Goal: Task Accomplishment & Management: Use online tool/utility

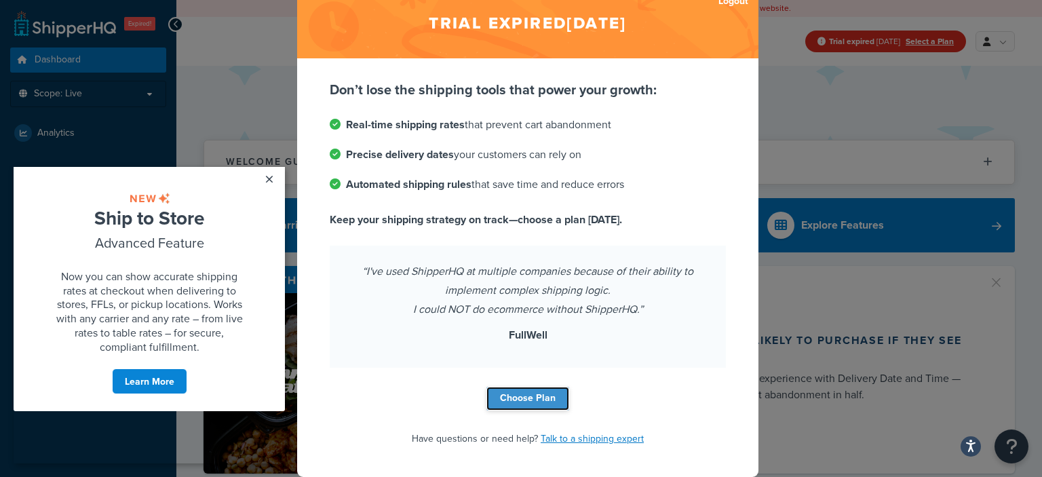
click at [526, 395] on link "Choose Plan" at bounding box center [527, 399] width 83 height 24
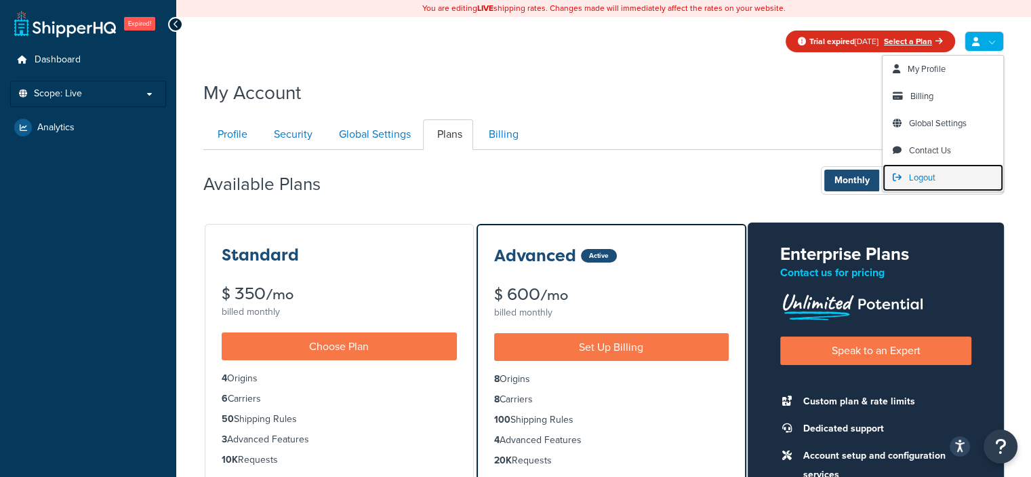
click at [928, 184] on span "Logout" at bounding box center [922, 177] width 26 height 13
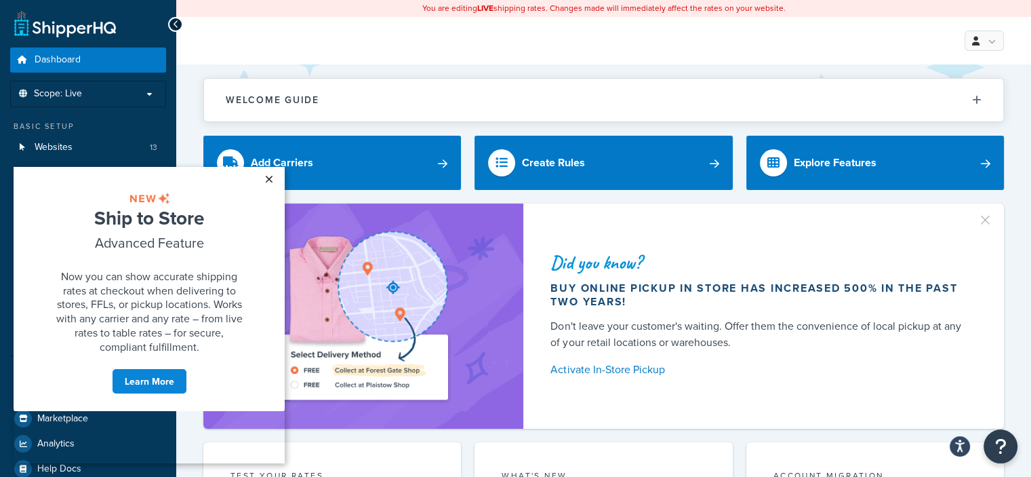
drag, startPoint x: 273, startPoint y: 180, endPoint x: 336, endPoint y: 359, distance: 189.4
click at [273, 180] on link "×" at bounding box center [269, 179] width 24 height 24
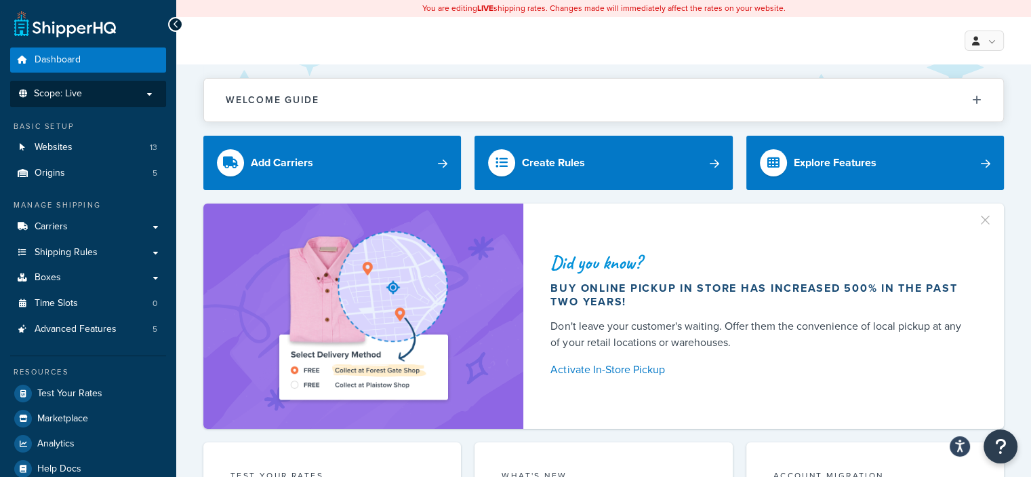
click at [94, 92] on p "Scope: Live" at bounding box center [88, 94] width 144 height 12
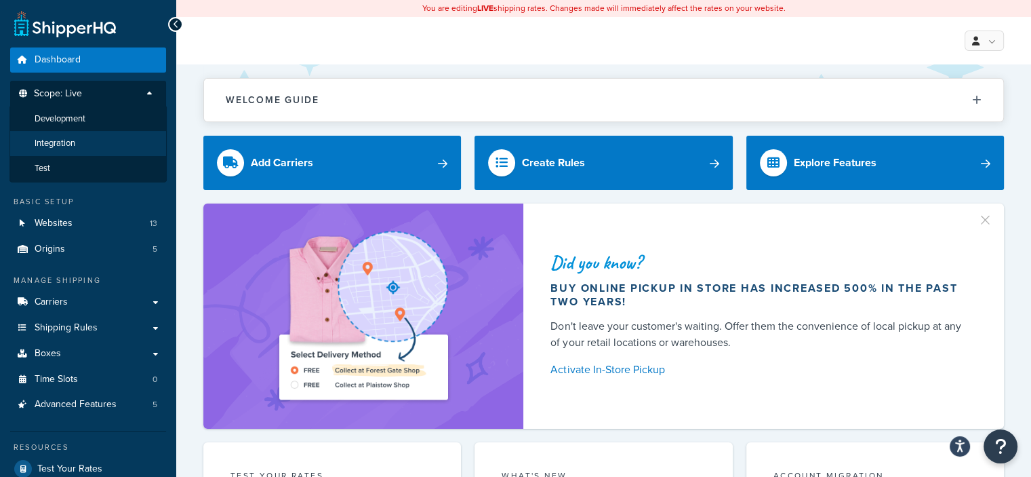
click at [64, 144] on span "Integration" at bounding box center [55, 144] width 41 height 12
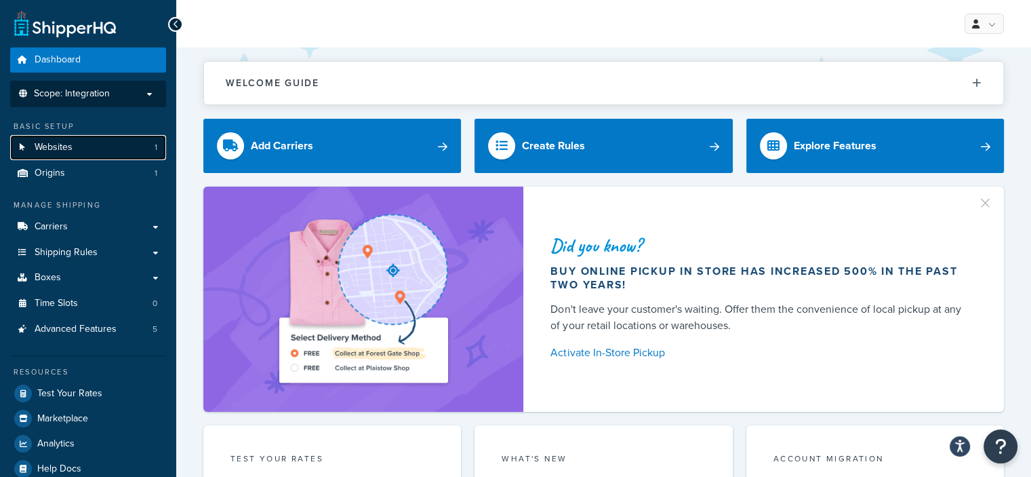
click at [68, 147] on span "Websites" at bounding box center [54, 148] width 38 height 12
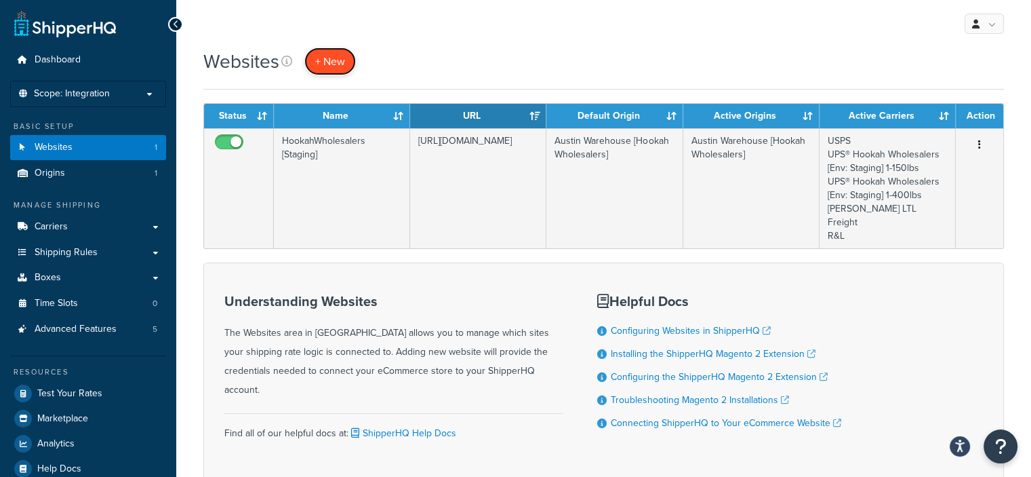
click at [334, 60] on span "+ New" at bounding box center [330, 62] width 30 height 16
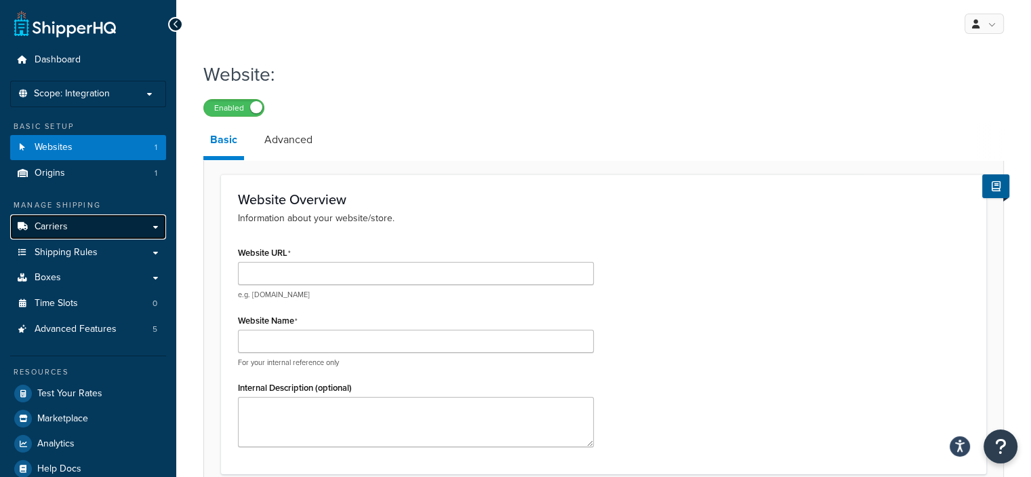
click at [105, 227] on link "Carriers" at bounding box center [88, 226] width 156 height 25
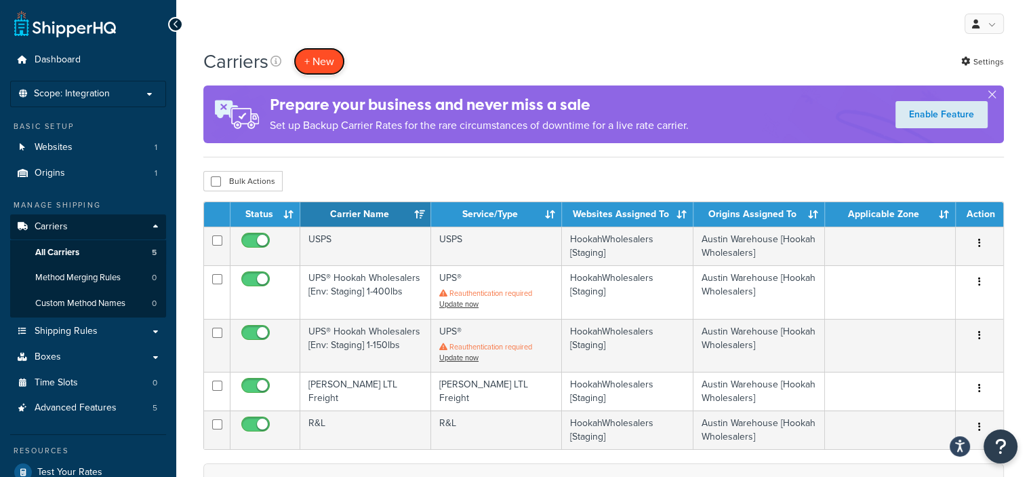
click at [318, 60] on button "+ New" at bounding box center [320, 61] width 52 height 28
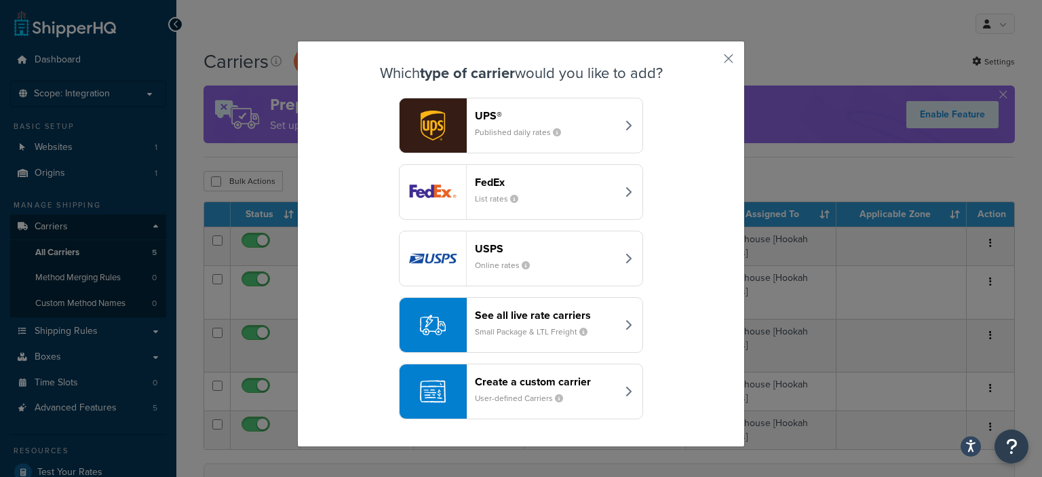
click at [525, 404] on div "Create a custom carrier User-defined Carriers" at bounding box center [546, 391] width 142 height 33
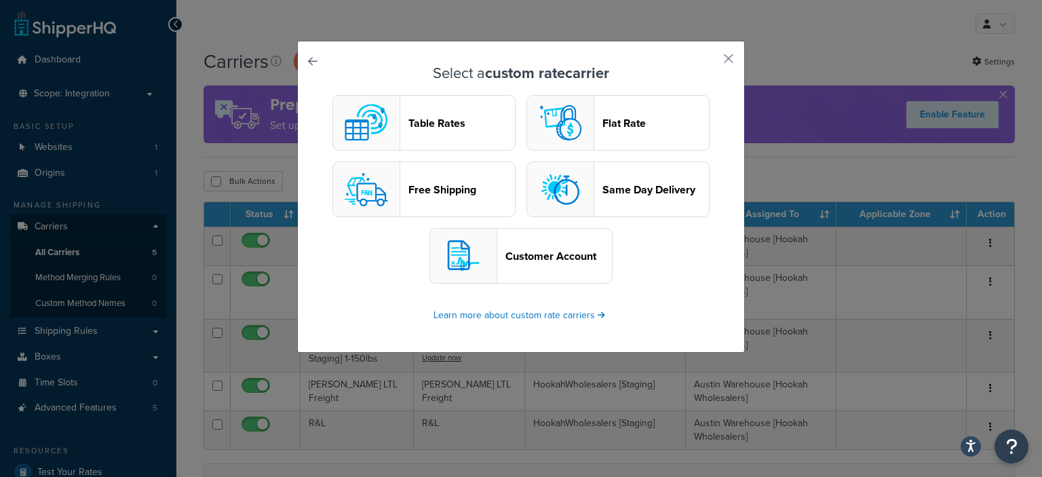
click at [435, 129] on header "Table Rates" at bounding box center [461, 123] width 106 height 13
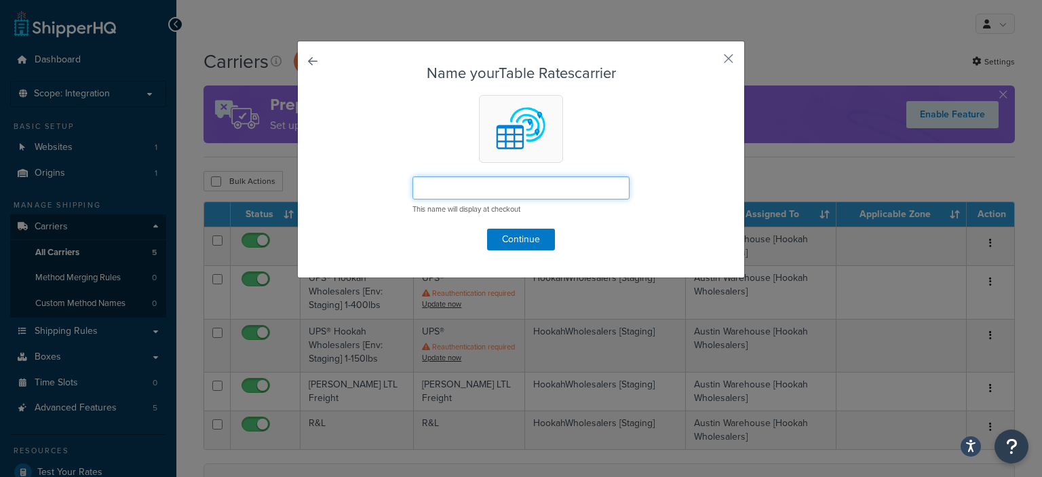
click at [445, 186] on input "text" at bounding box center [520, 187] width 217 height 23
type input "Test"
click at [504, 237] on button "Continue" at bounding box center [521, 240] width 68 height 22
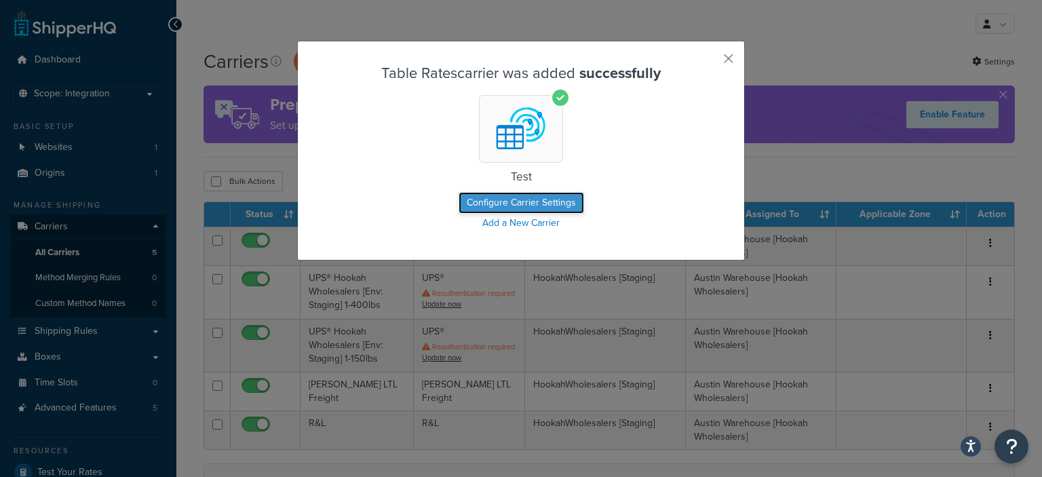
click at [526, 203] on button "Configure Carrier Settings" at bounding box center [520, 203] width 125 height 22
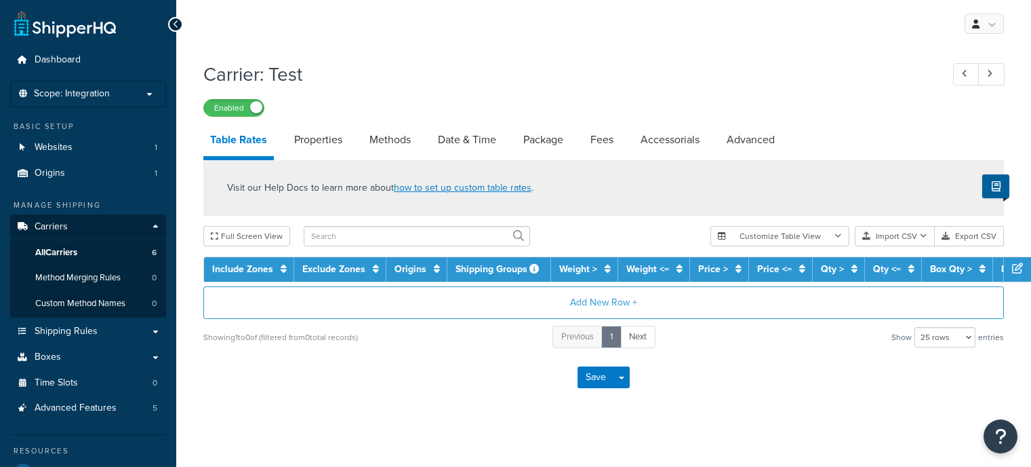
select select "25"
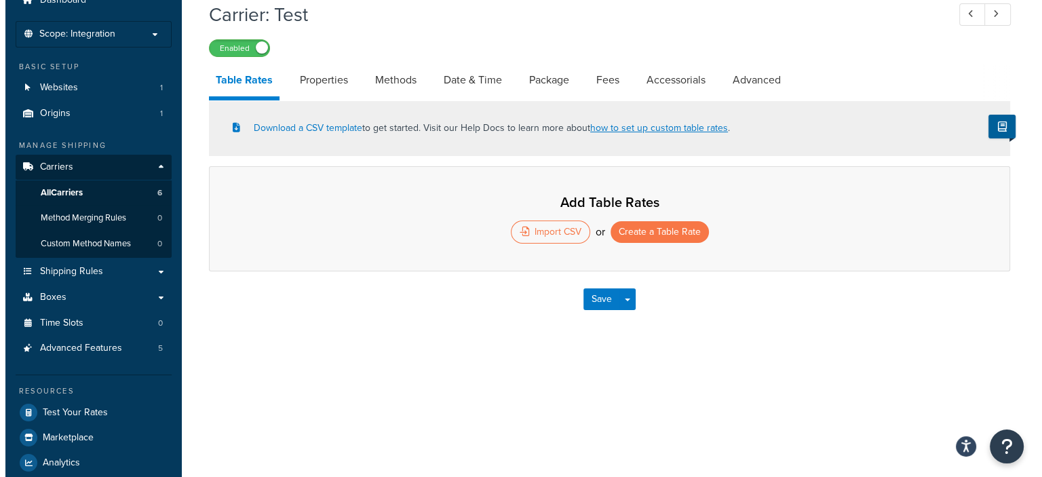
scroll to position [61, 0]
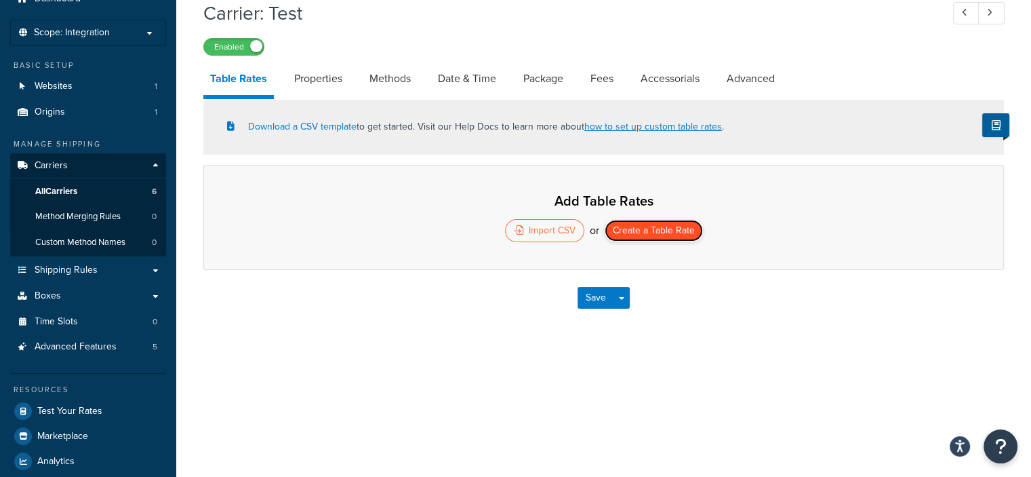
click at [644, 233] on button "Create a Table Rate" at bounding box center [654, 231] width 98 height 22
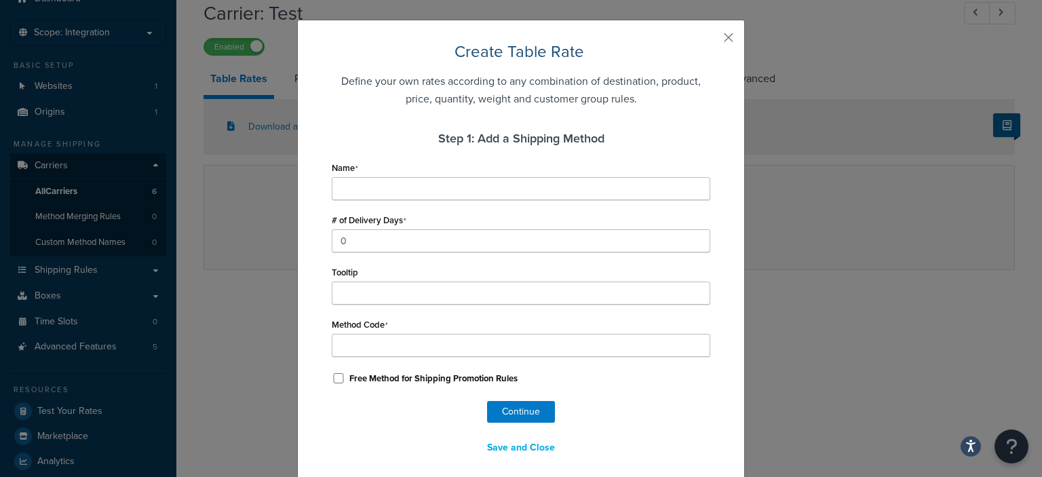
scroll to position [19, 0]
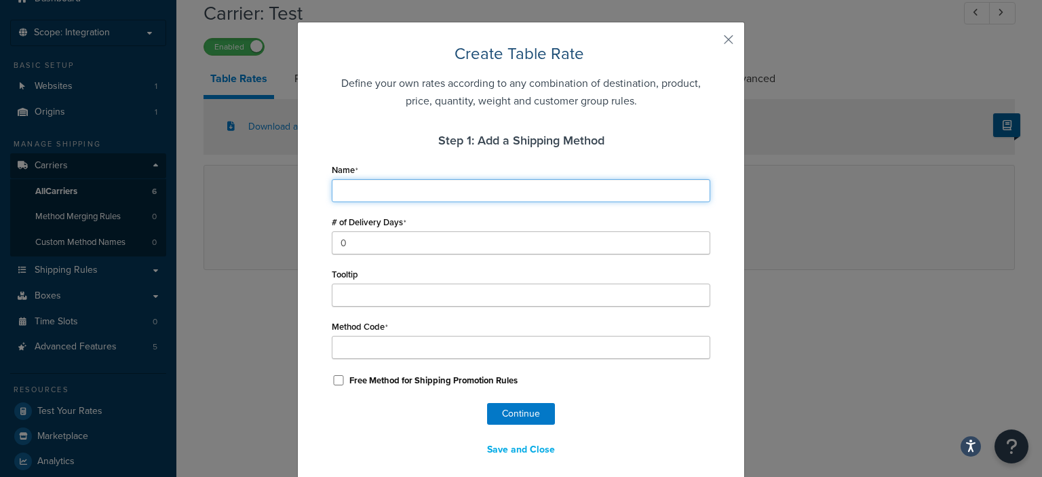
click at [515, 191] on input "Name" at bounding box center [521, 190] width 378 height 23
type input "s"
type input "S"
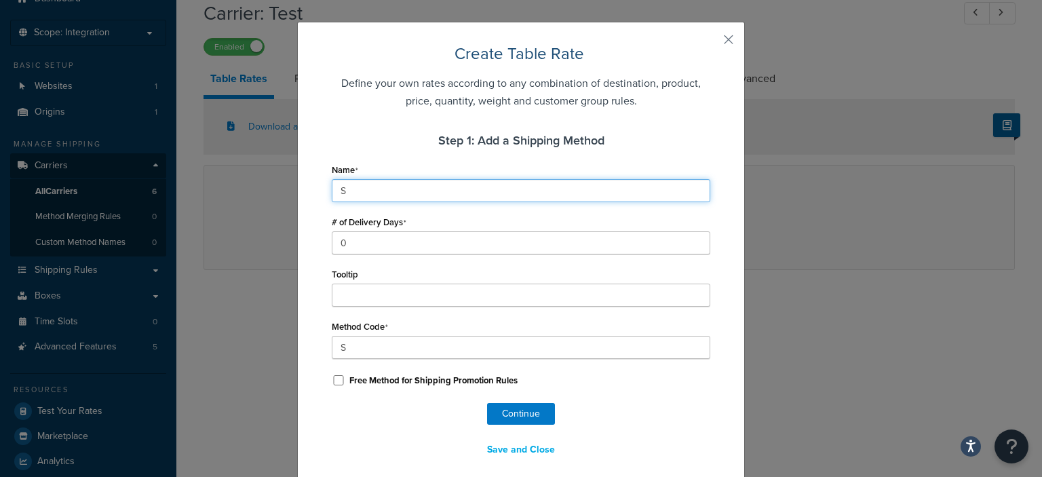
type input "St"
type input "Sta"
type input "[PERSON_NAME]"
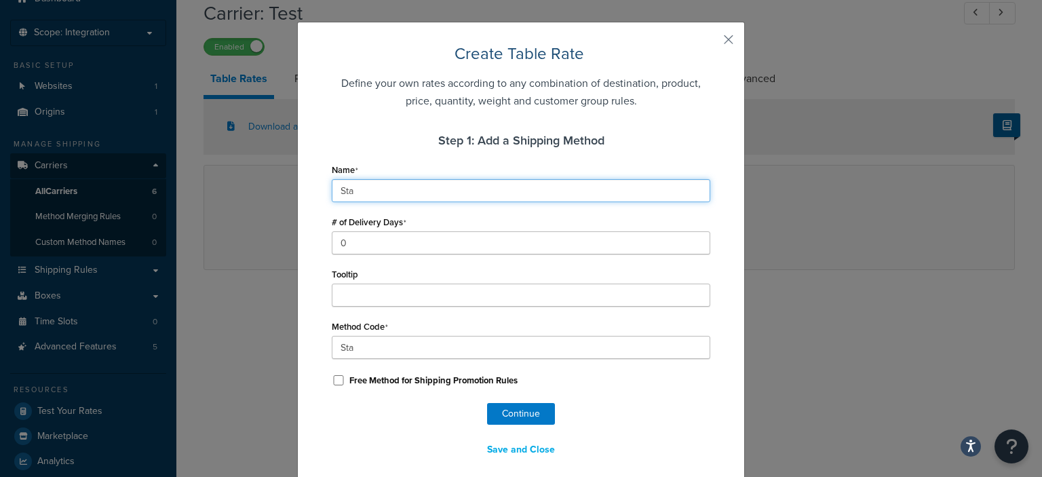
type input "[PERSON_NAME]"
type input "Stand"
type input "Standa"
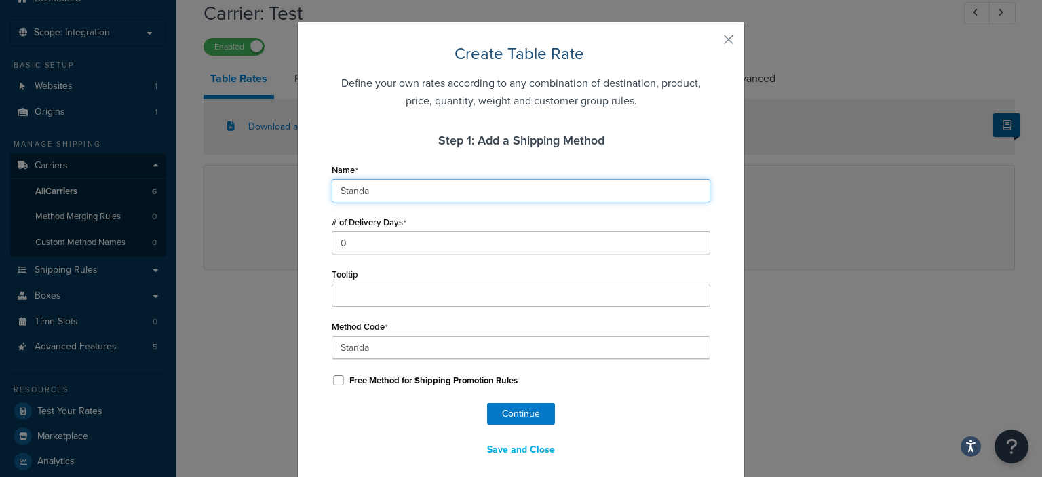
type input "Standar"
type input "Standart"
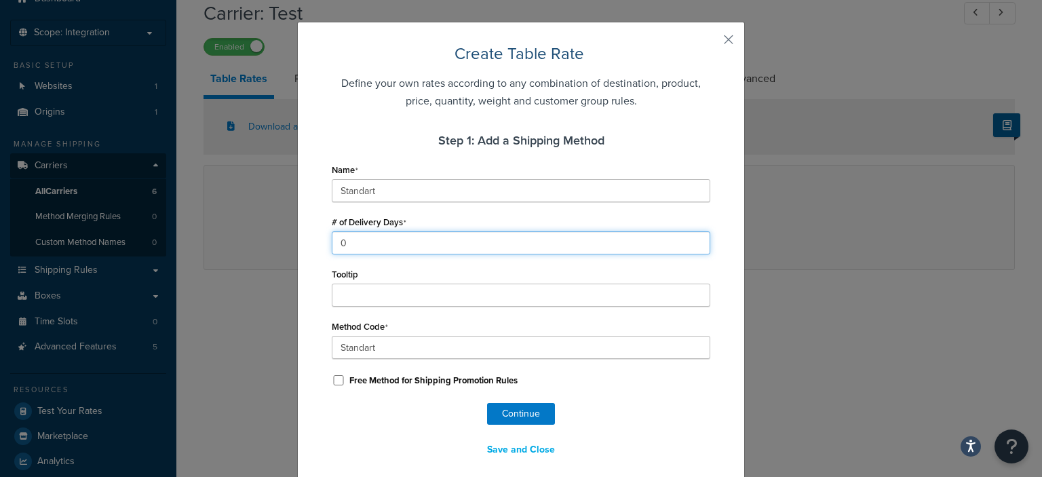
click at [396, 246] on input "0" at bounding box center [521, 242] width 378 height 23
type input "1"
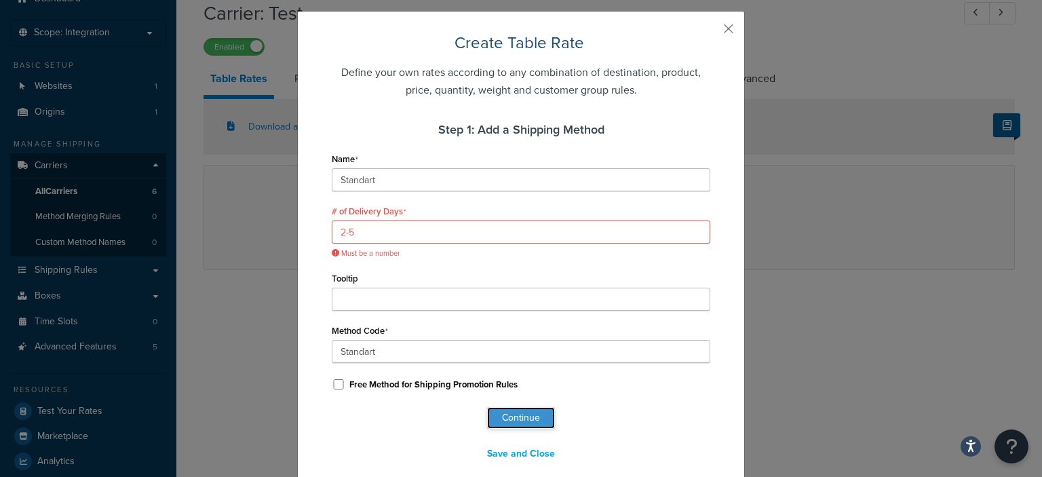
click at [510, 401] on div "Create Table Rate Define your own rates according to any combination of destina…" at bounding box center [521, 248] width 378 height 433
click at [379, 236] on input "2-5" at bounding box center [521, 231] width 378 height 23
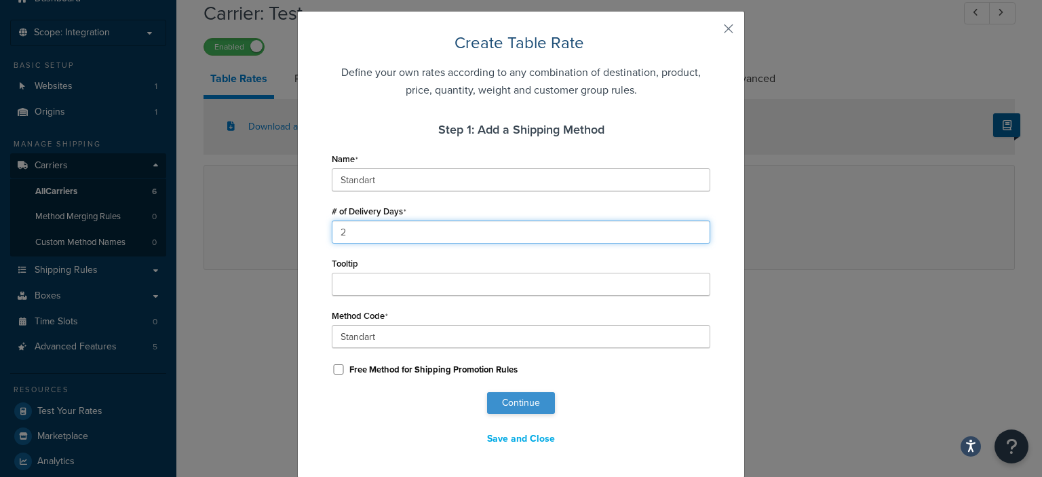
type input "2"
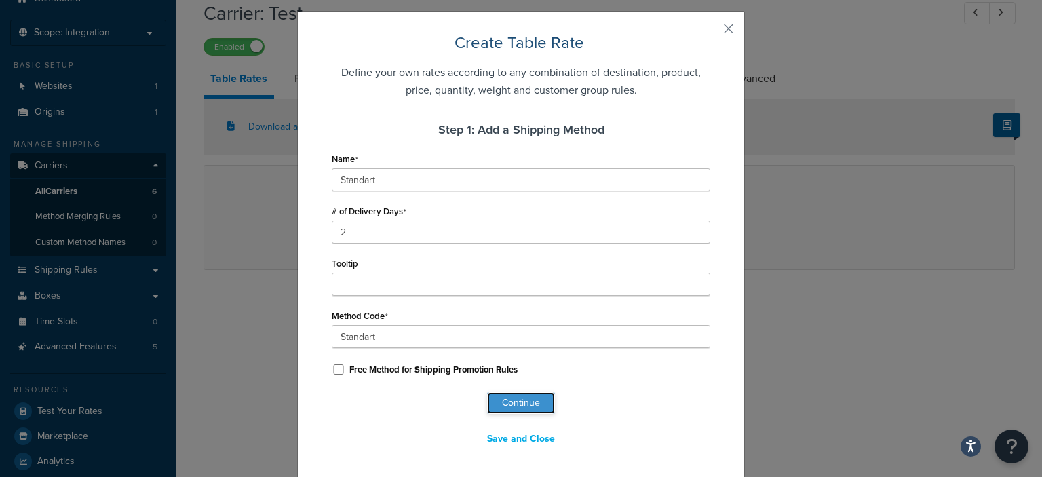
click at [509, 403] on button "Continue" at bounding box center [521, 403] width 68 height 22
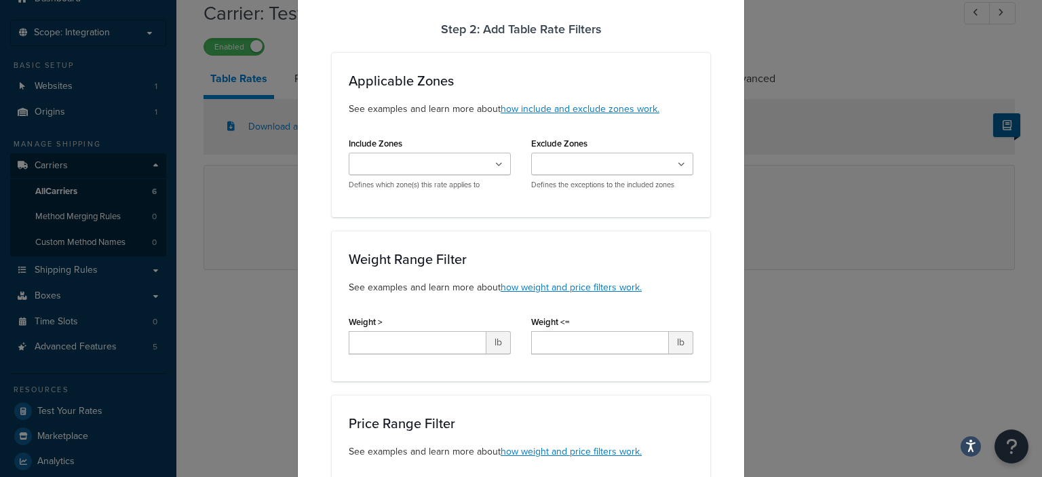
select select "181563"
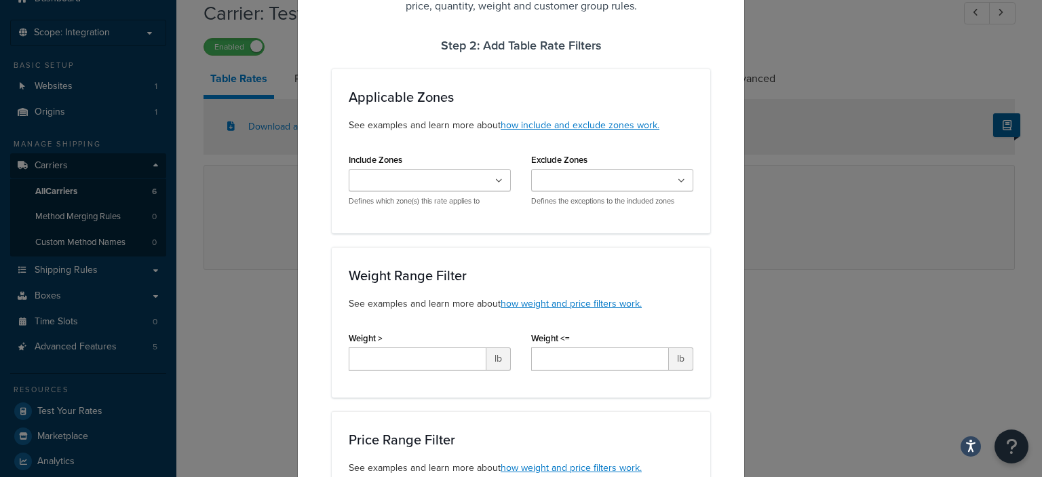
scroll to position [0, 0]
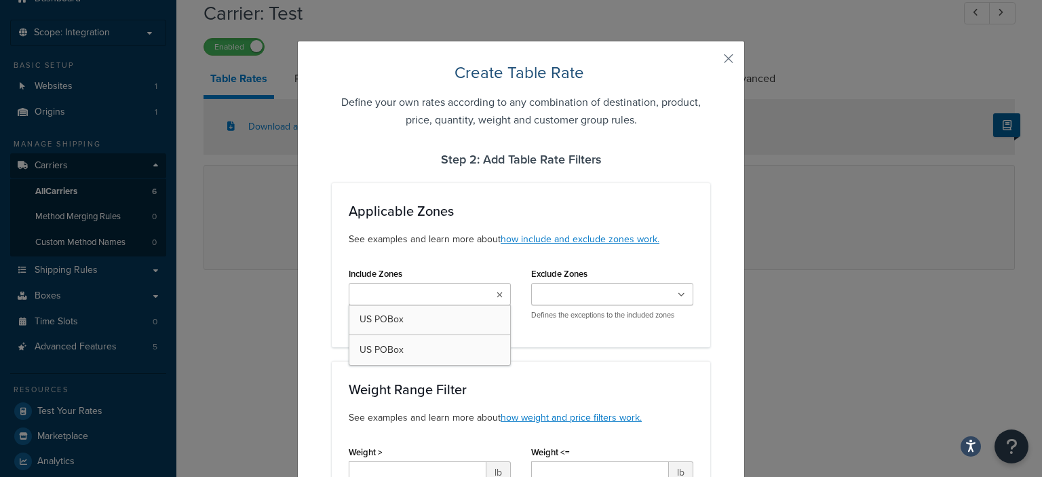
click at [499, 299] on ul at bounding box center [430, 294] width 162 height 22
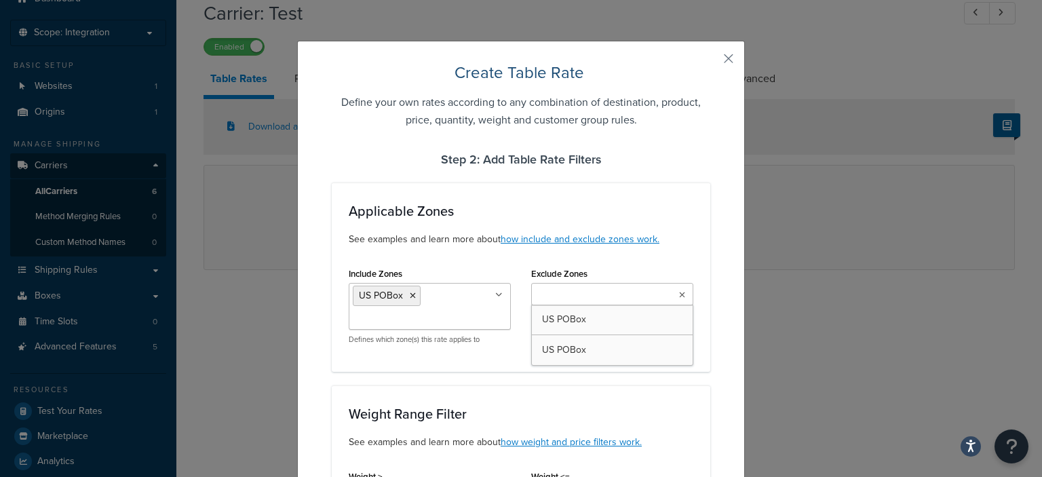
click at [679, 293] on icon at bounding box center [682, 295] width 6 height 8
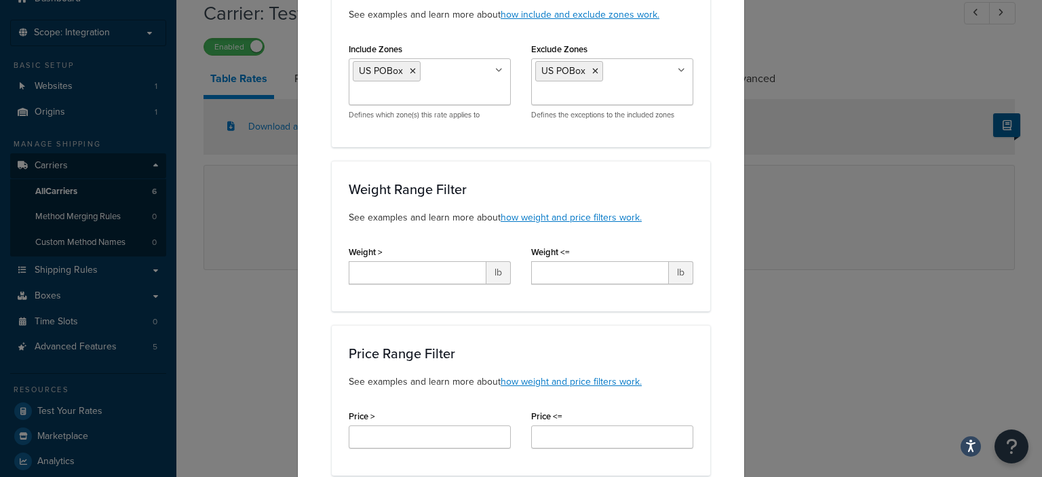
scroll to position [225, 0]
click at [452, 267] on input "Weight >" at bounding box center [418, 271] width 138 height 23
type input "10"
click at [609, 277] on input "Weight <=" at bounding box center [600, 271] width 138 height 23
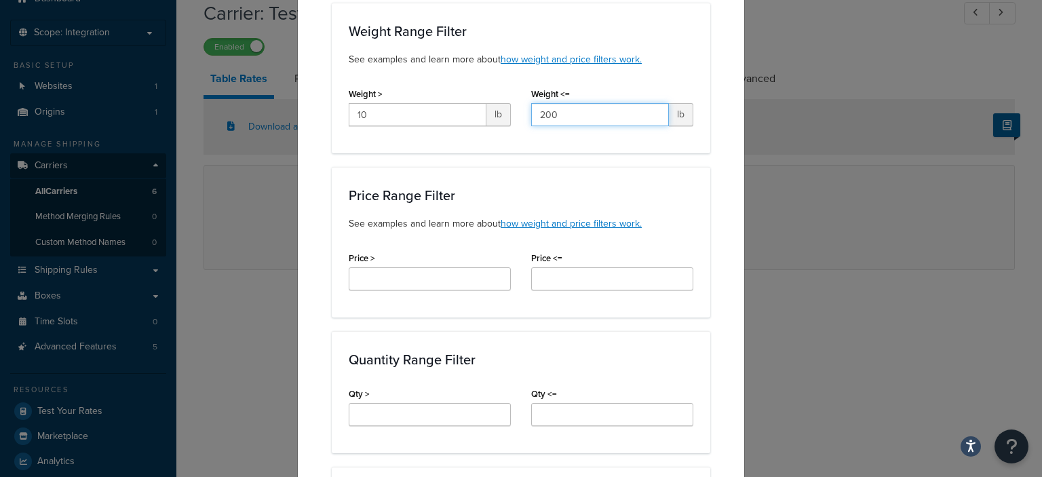
scroll to position [384, 0]
type input "200"
click at [403, 269] on input "Price >" at bounding box center [430, 277] width 162 height 23
click at [411, 312] on div "Price Range Filter See examples and learn more about how weight and price filte…" at bounding box center [521, 240] width 378 height 151
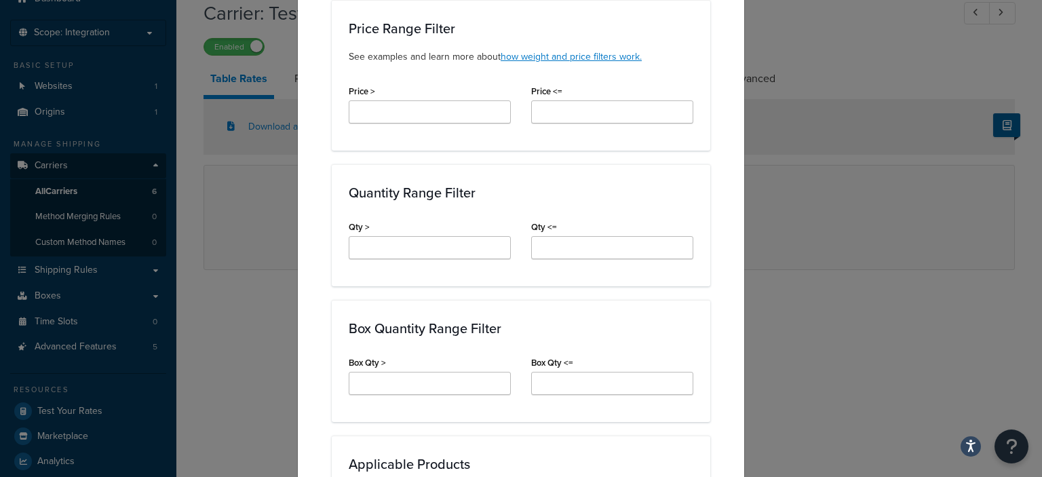
scroll to position [551, 0]
click at [403, 235] on input "Qty >" at bounding box center [430, 246] width 162 height 23
type input "1"
click at [532, 246] on input "Qty <=" at bounding box center [612, 246] width 162 height 23
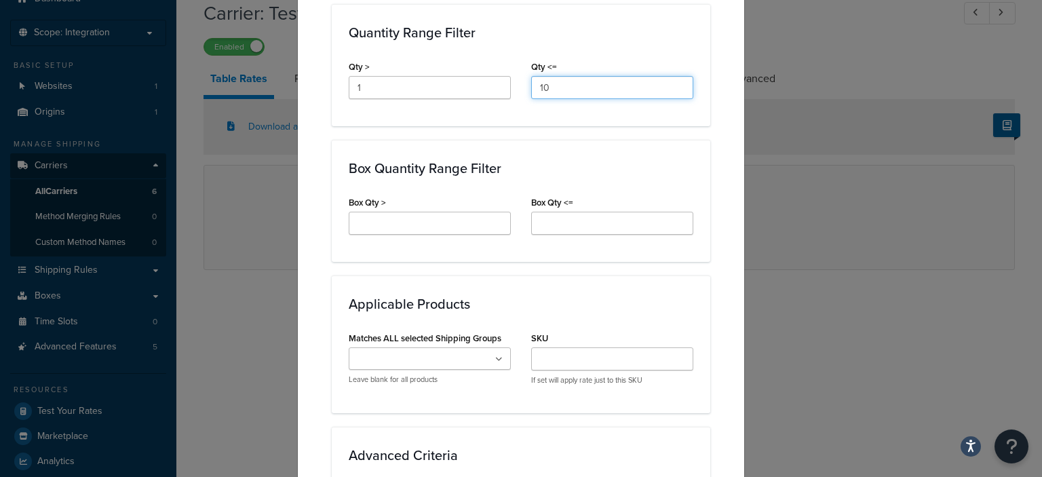
scroll to position [711, 0]
type input "10"
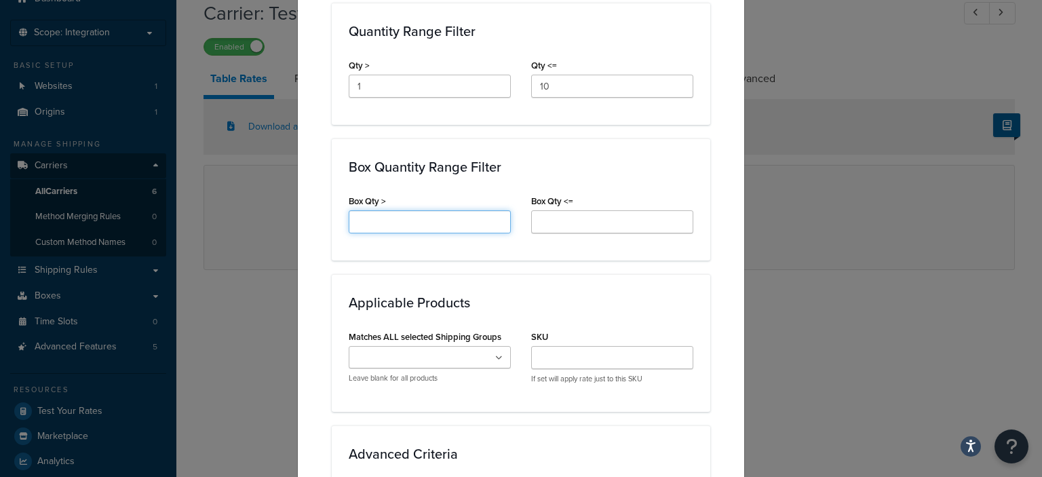
click at [412, 228] on input "Box Qty >" at bounding box center [430, 221] width 162 height 23
type input "1"
click at [578, 221] on input "Box Qty <=" at bounding box center [612, 221] width 162 height 23
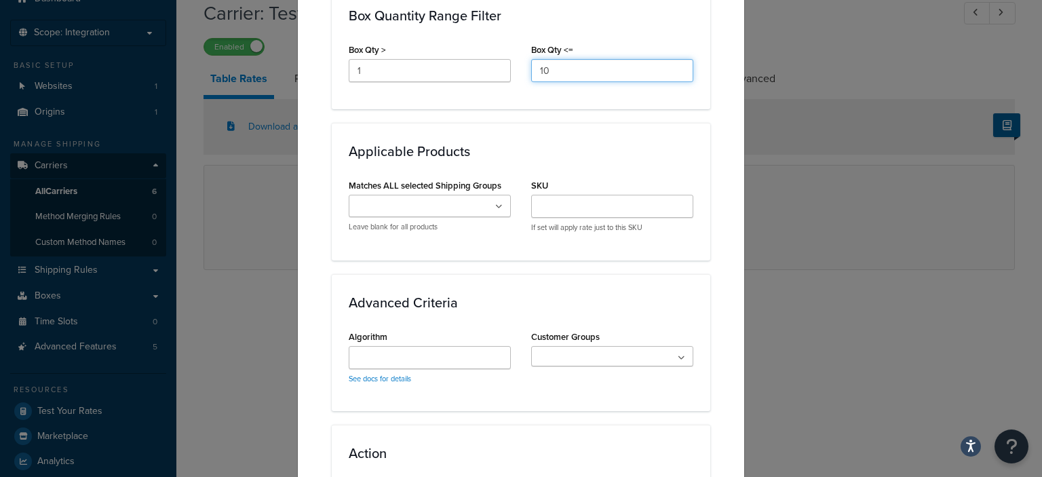
scroll to position [863, 0]
type input "10"
click at [488, 203] on ul at bounding box center [430, 205] width 162 height 22
click at [496, 202] on icon at bounding box center [498, 206] width 7 height 8
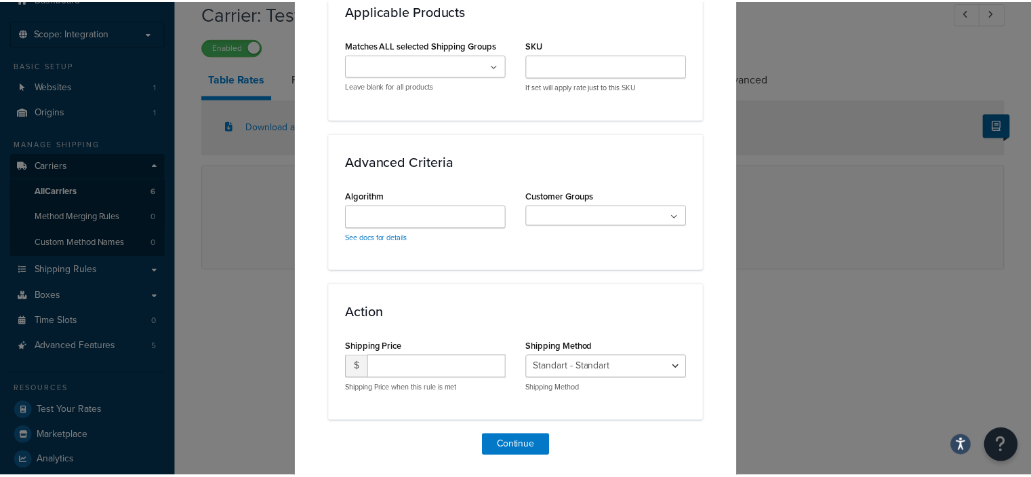
scroll to position [1044, 0]
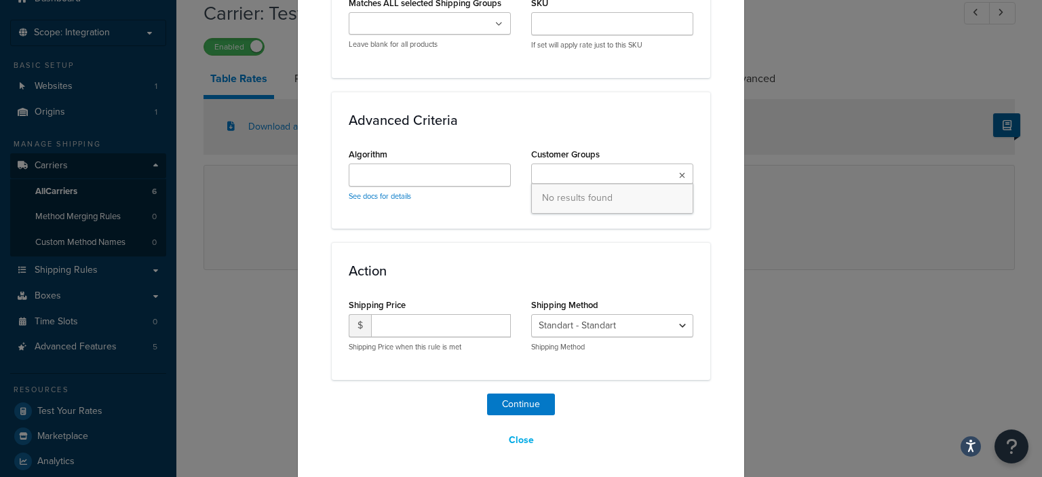
click at [583, 167] on ul at bounding box center [612, 173] width 162 height 20
click at [379, 166] on input "Algorithm" at bounding box center [430, 174] width 162 height 23
click at [432, 208] on div "Algorithm See docs for details" at bounding box center [429, 177] width 182 height 67
click at [416, 322] on input "number" at bounding box center [441, 325] width 140 height 23
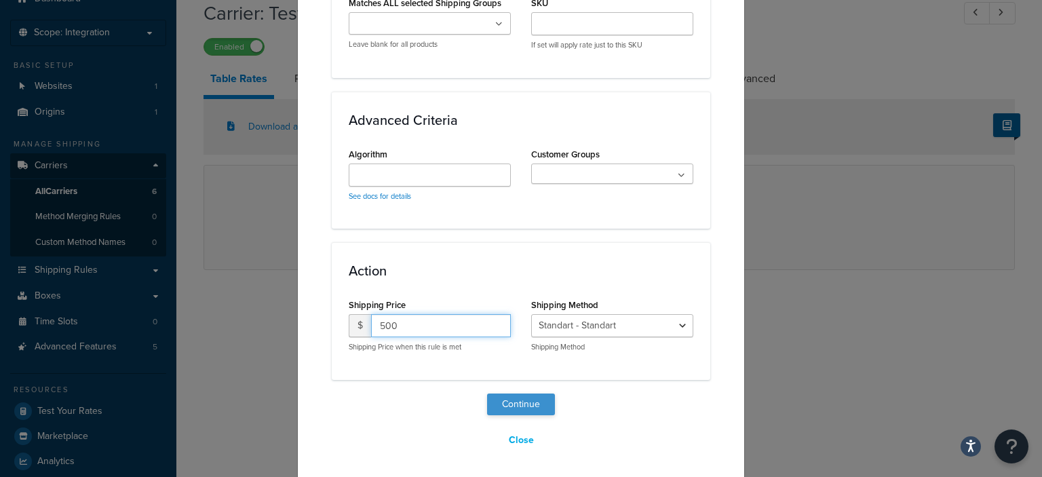
type input "500"
click at [511, 401] on button "Continue" at bounding box center [521, 404] width 68 height 22
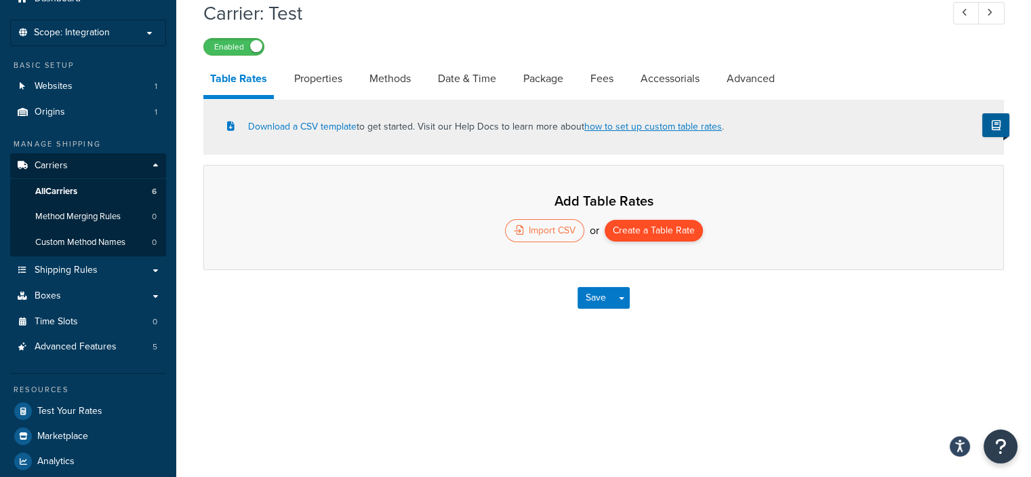
select select "25"
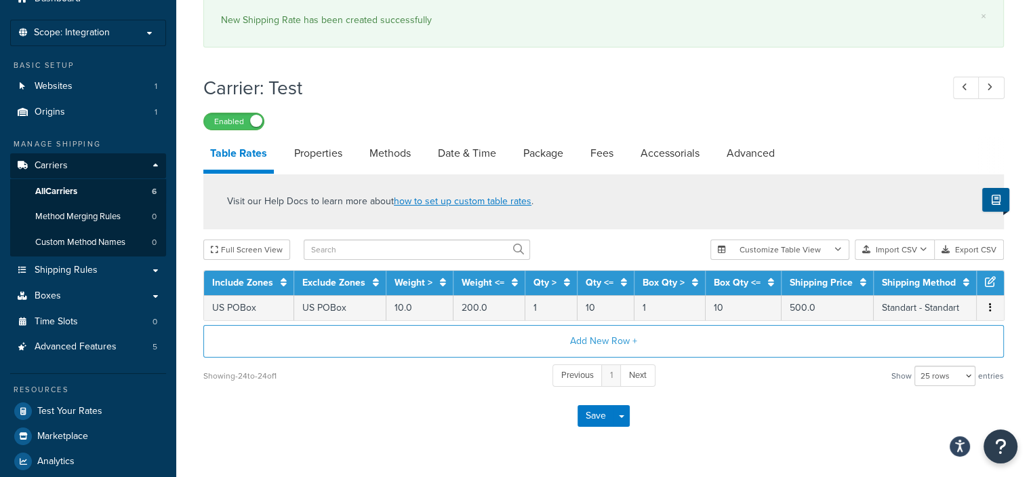
scroll to position [99, 0]
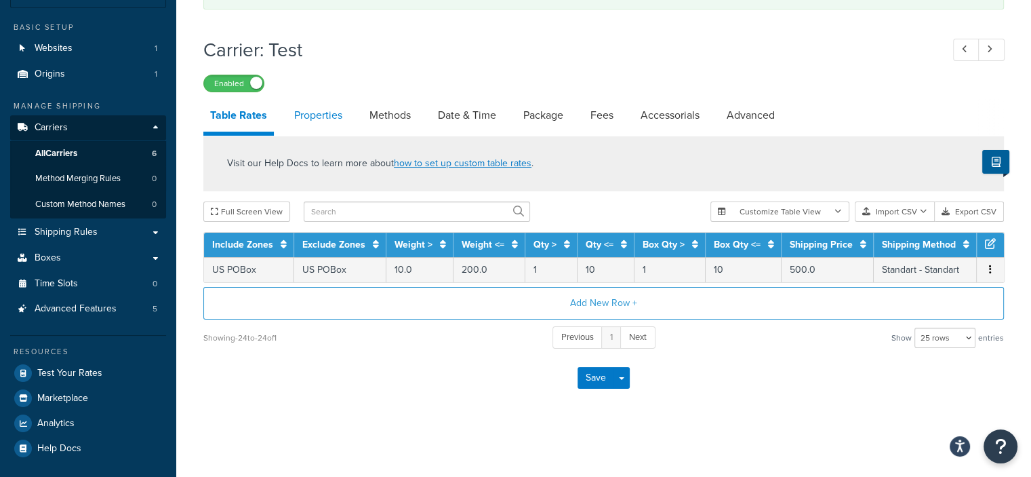
click at [327, 108] on link "Properties" at bounding box center [319, 115] width 62 height 33
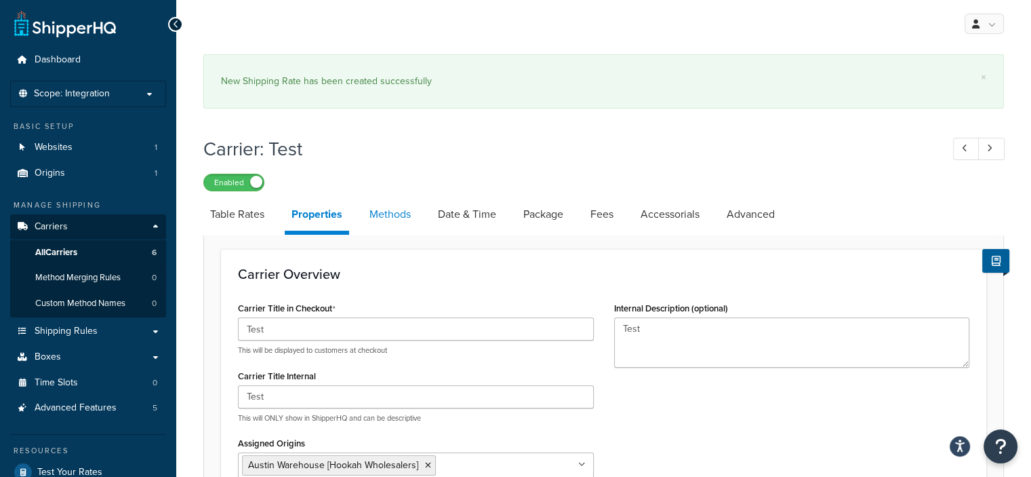
click at [390, 215] on link "Methods" at bounding box center [390, 214] width 55 height 33
select select "25"
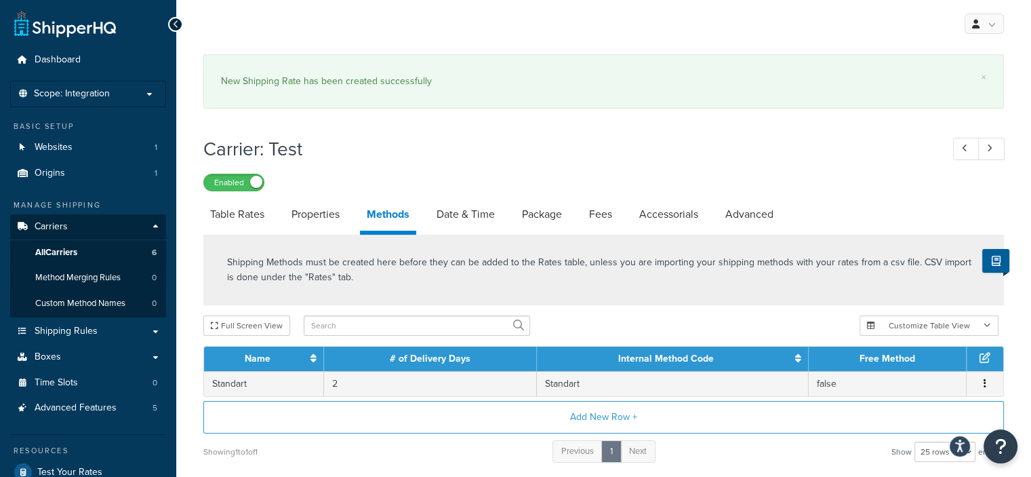
click at [390, 215] on link "Methods" at bounding box center [388, 216] width 56 height 37
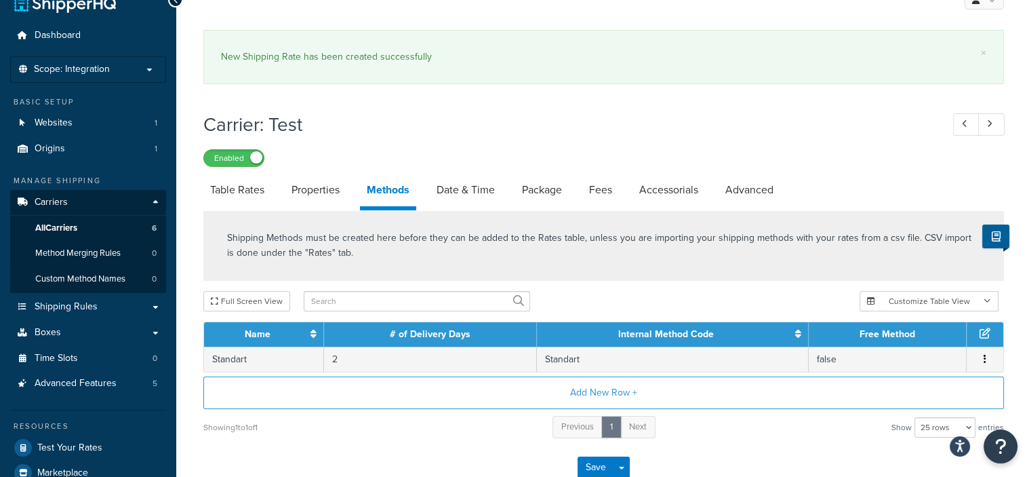
scroll to position [15, 0]
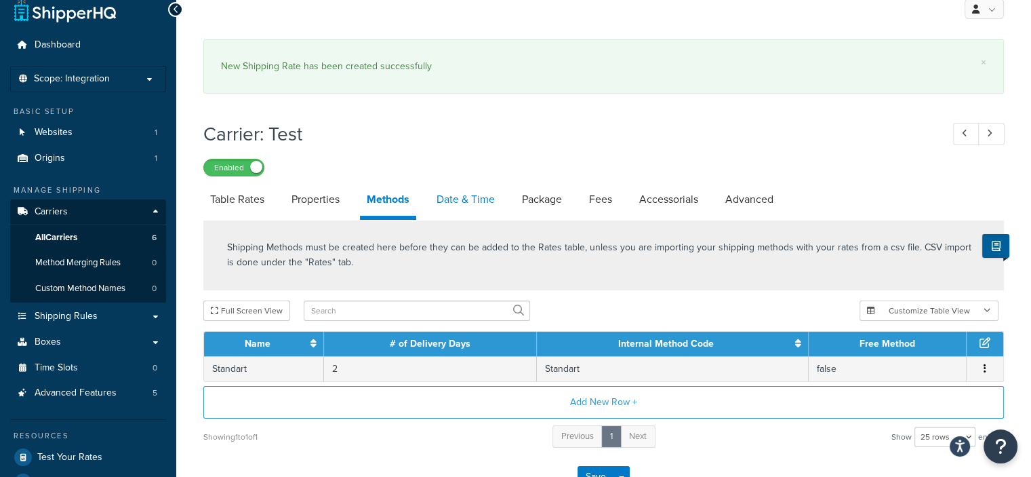
click at [472, 205] on link "Date & Time" at bounding box center [466, 199] width 72 height 33
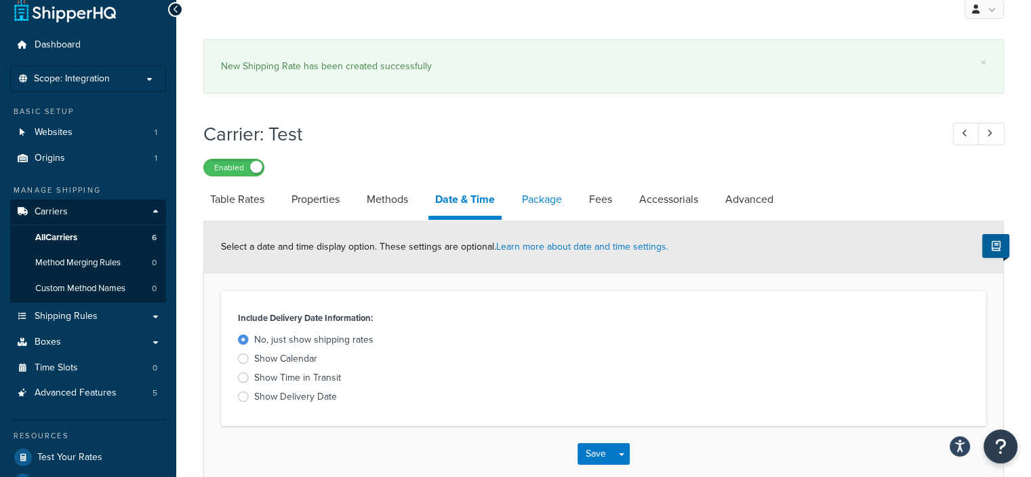
click at [552, 205] on link "Package" at bounding box center [542, 199] width 54 height 33
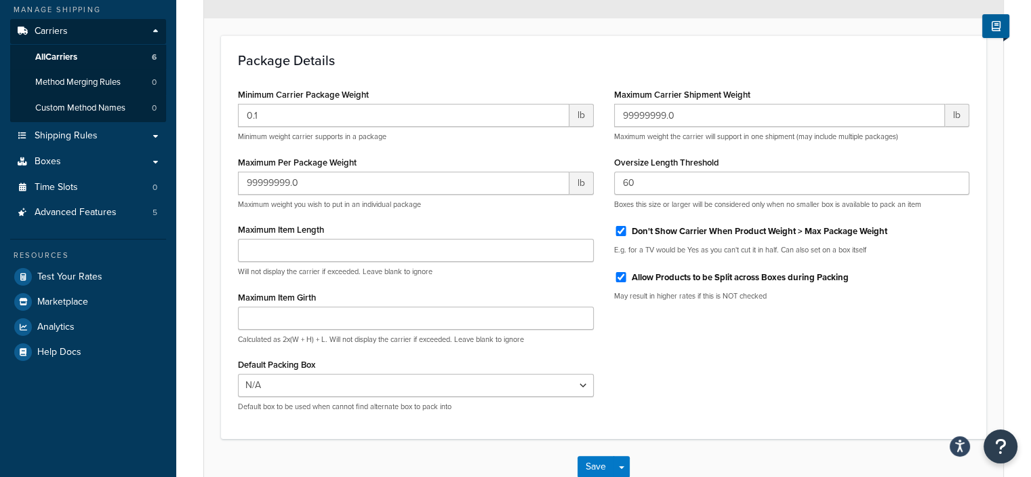
scroll to position [194, 0]
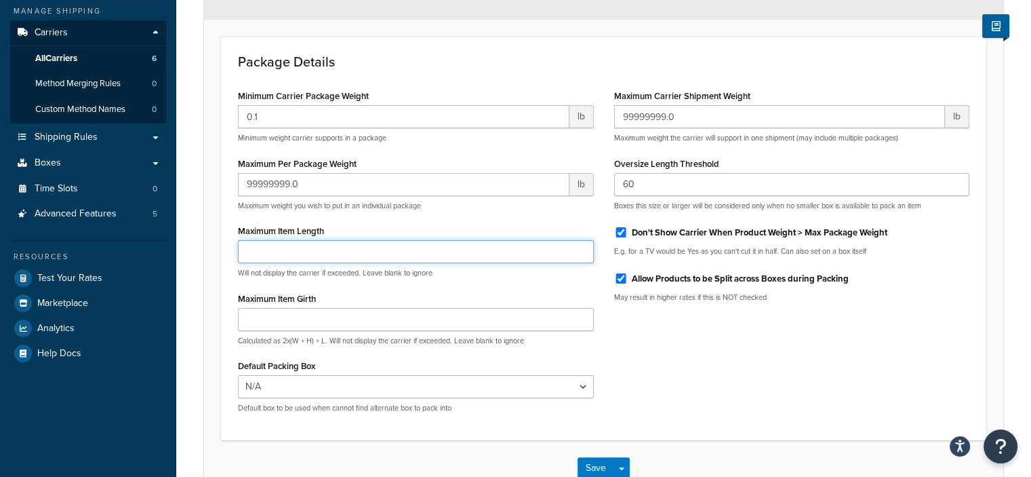
click at [453, 255] on input "Maximum Item Length" at bounding box center [416, 251] width 356 height 23
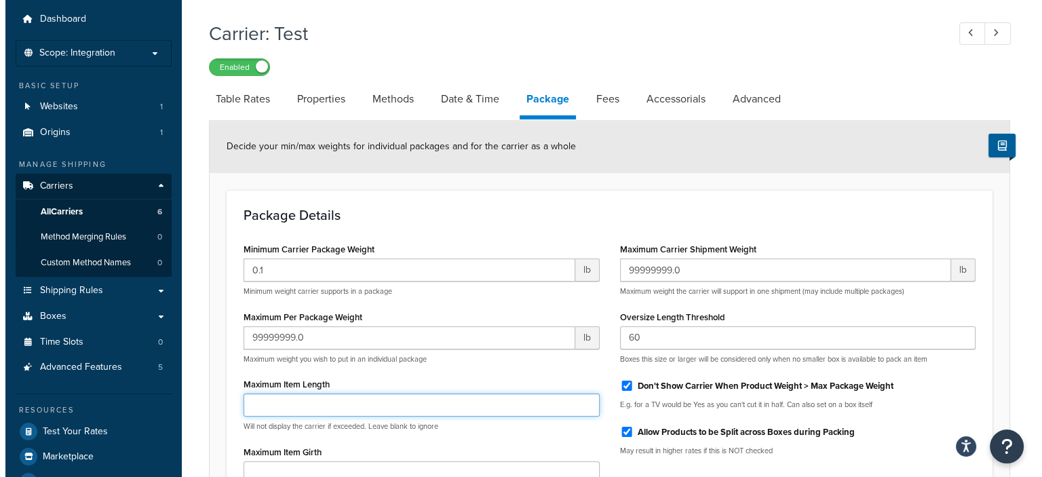
scroll to position [40, 0]
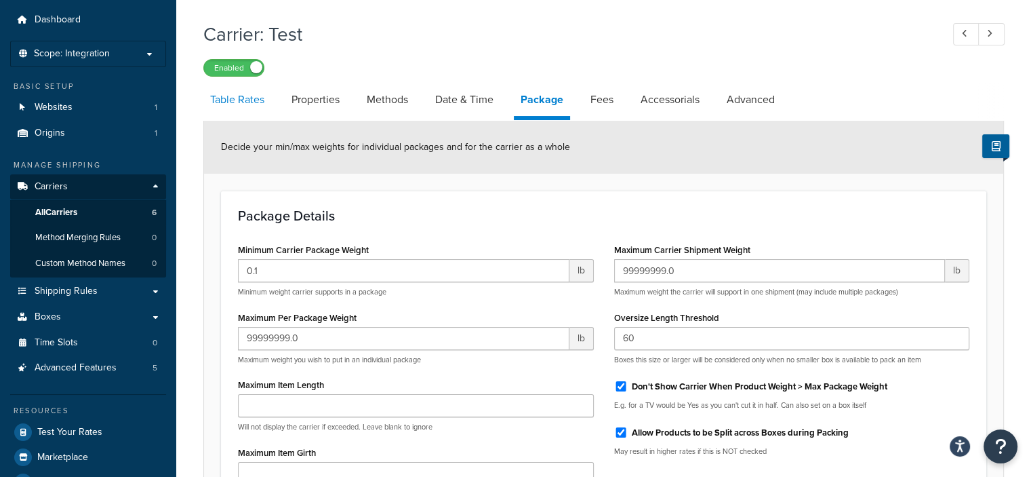
click at [227, 93] on link "Table Rates" at bounding box center [237, 99] width 68 height 33
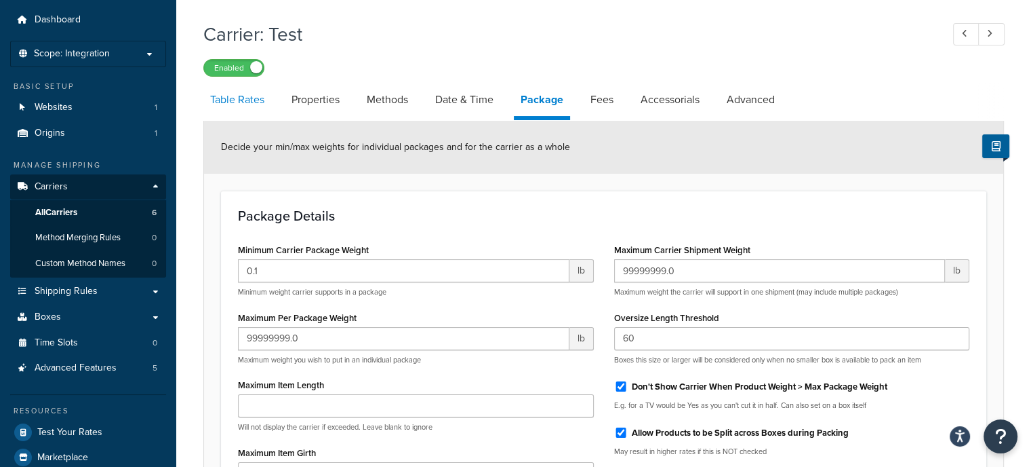
select select "25"
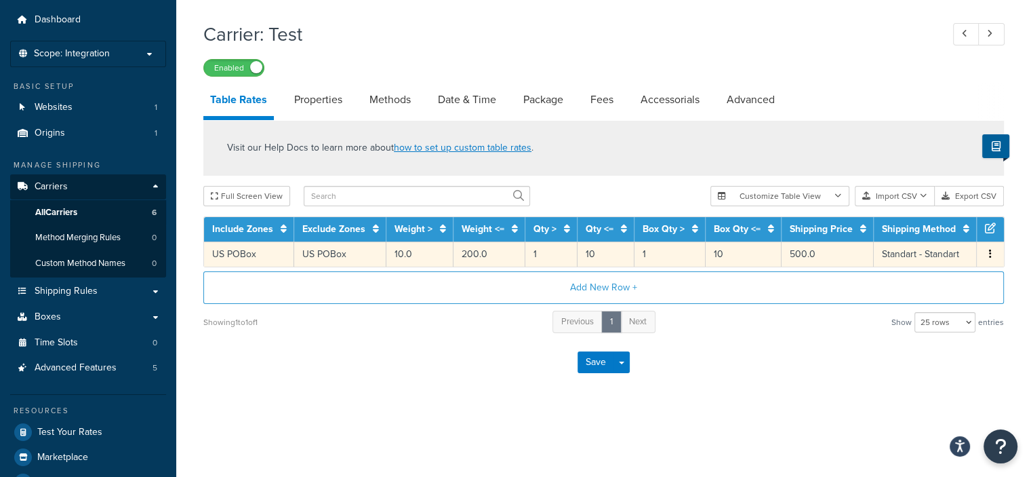
click at [532, 252] on td "1" at bounding box center [552, 253] width 52 height 25
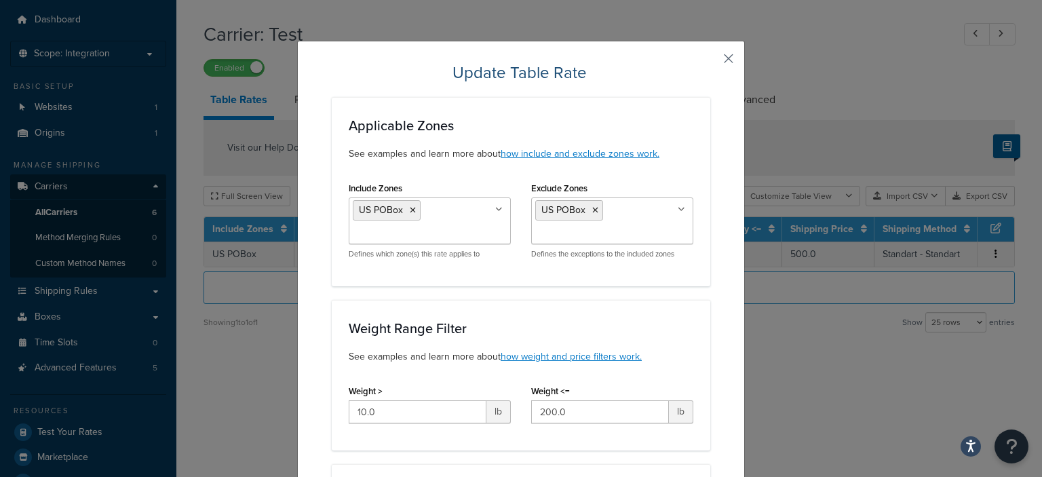
click at [710, 62] on button "button" at bounding box center [708, 63] width 3 height 3
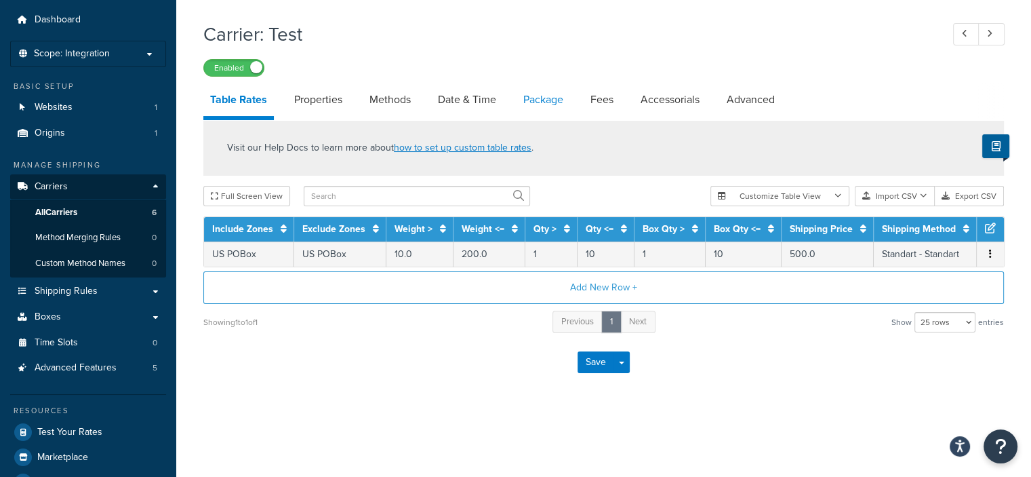
click at [542, 104] on link "Package" at bounding box center [544, 99] width 54 height 33
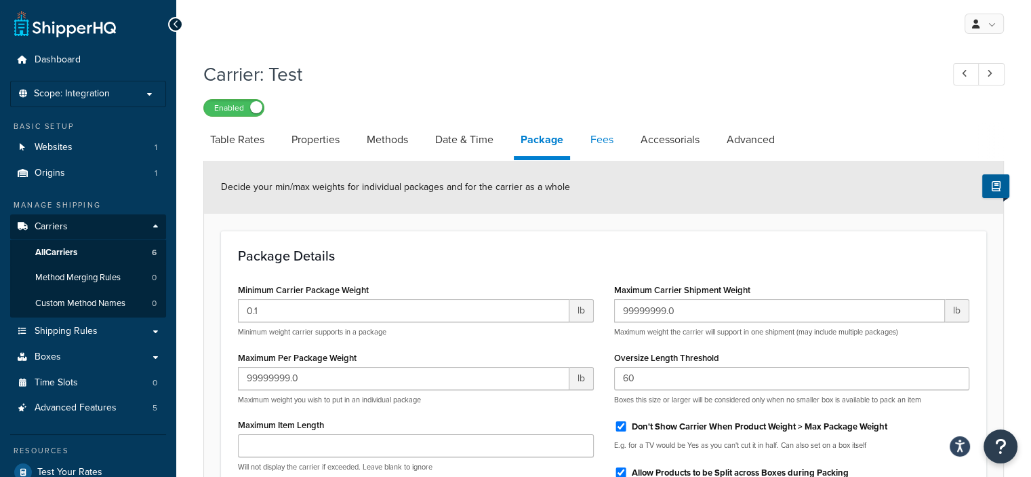
click at [601, 138] on link "Fees" at bounding box center [602, 139] width 37 height 33
select select "AFTER"
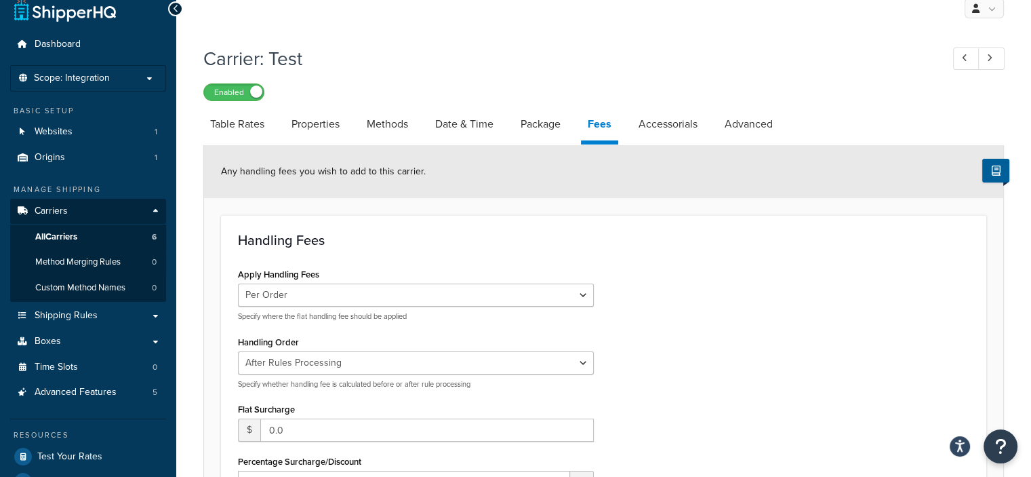
scroll to position [14, 0]
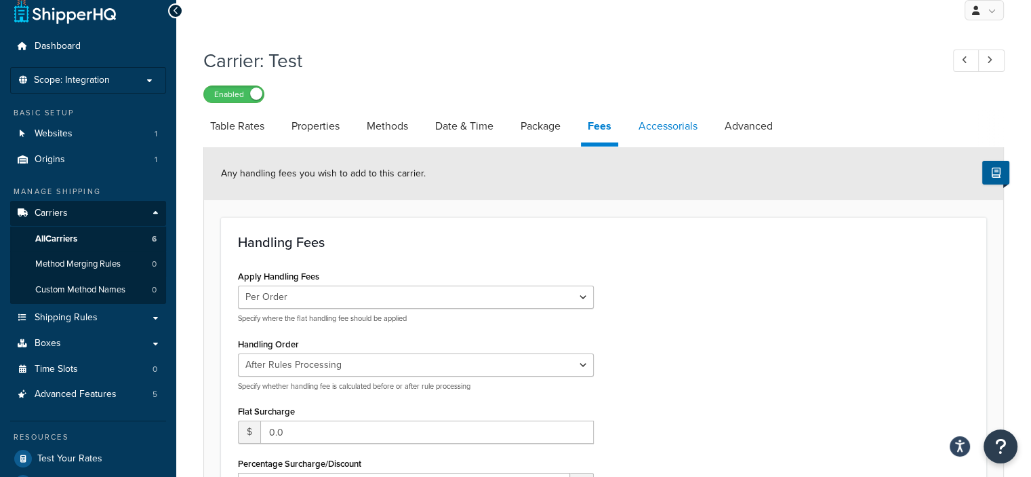
click at [664, 124] on link "Accessorials" at bounding box center [668, 126] width 73 height 33
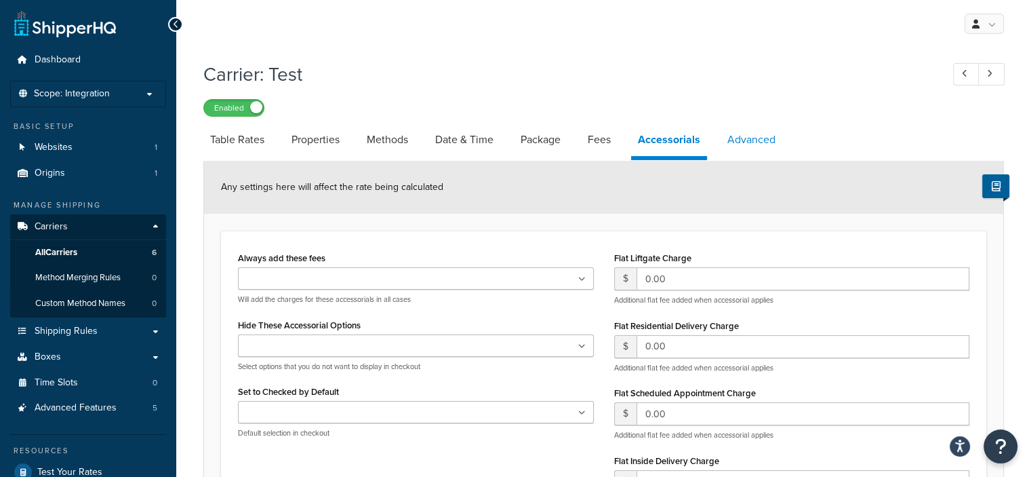
click at [746, 138] on link "Advanced" at bounding box center [752, 139] width 62 height 33
select select "false"
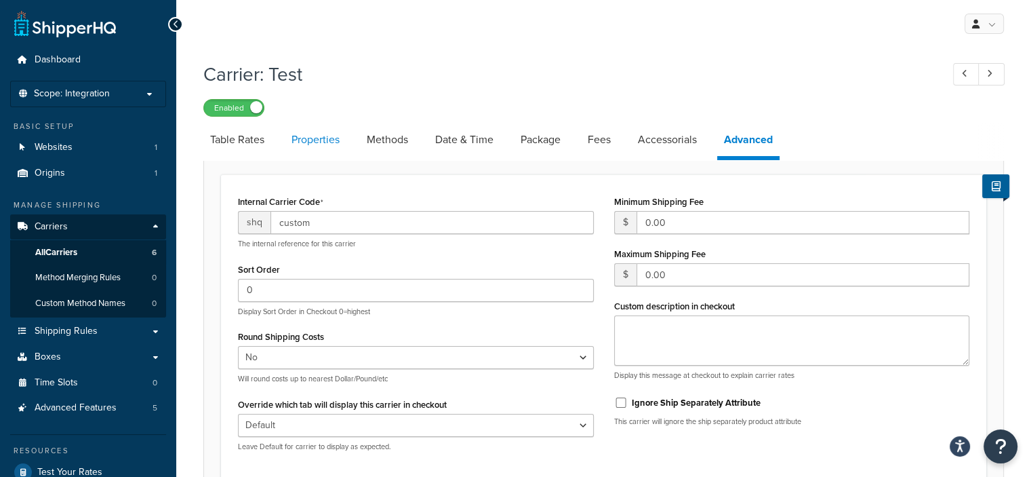
click at [330, 138] on link "Properties" at bounding box center [316, 139] width 62 height 33
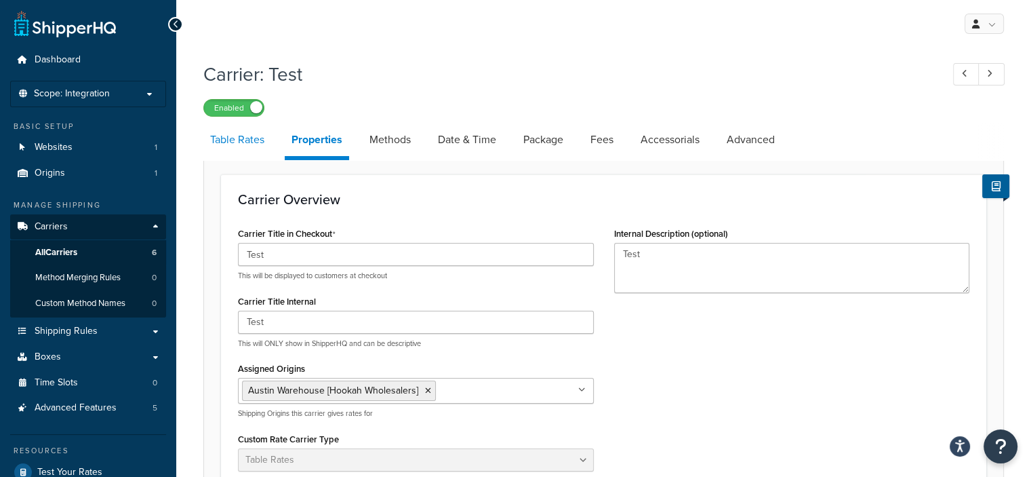
click at [230, 141] on link "Table Rates" at bounding box center [237, 139] width 68 height 33
select select "25"
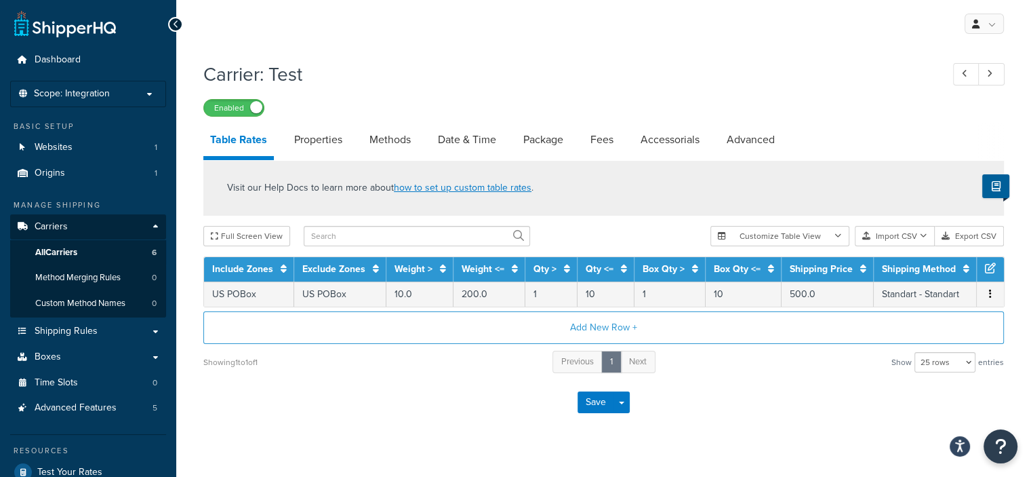
click at [988, 274] on th at bounding box center [990, 269] width 27 height 24
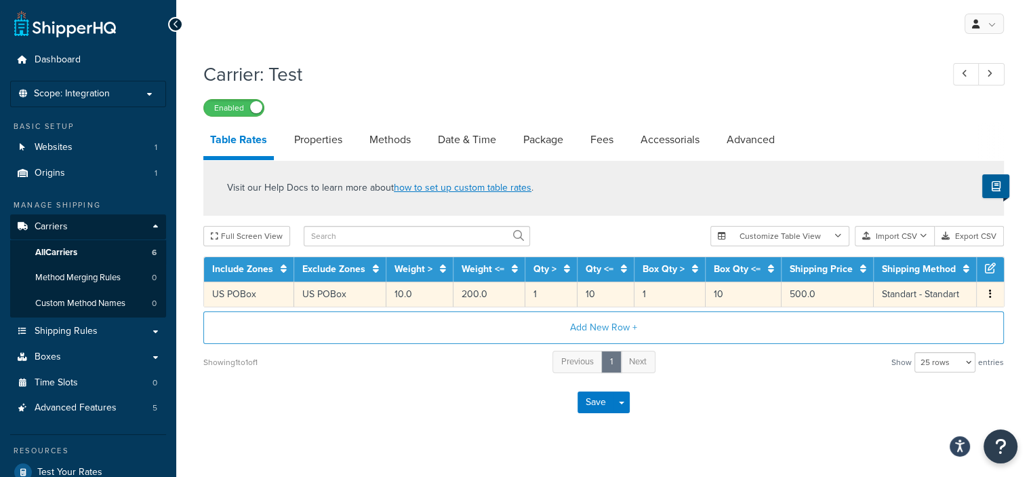
click at [987, 300] on button "button" at bounding box center [990, 294] width 11 height 15
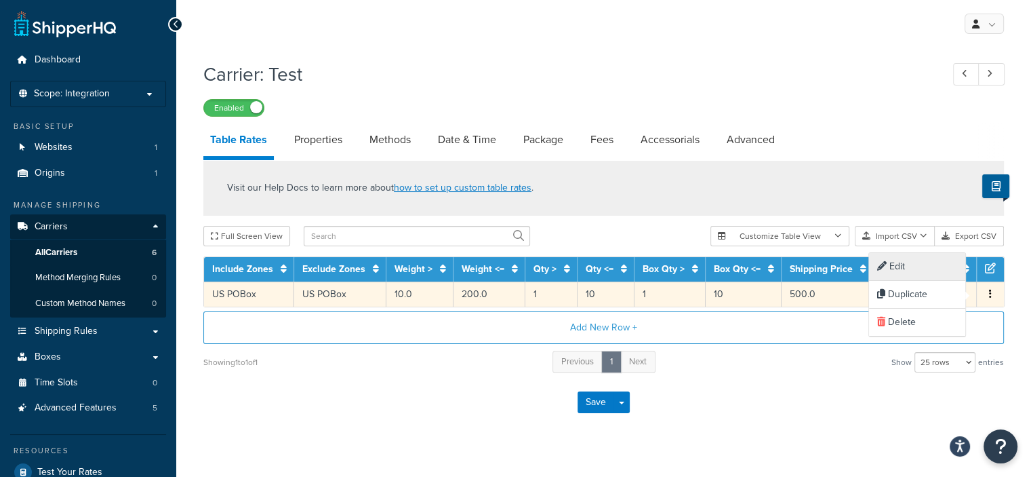
click at [939, 268] on div "Edit" at bounding box center [917, 267] width 96 height 28
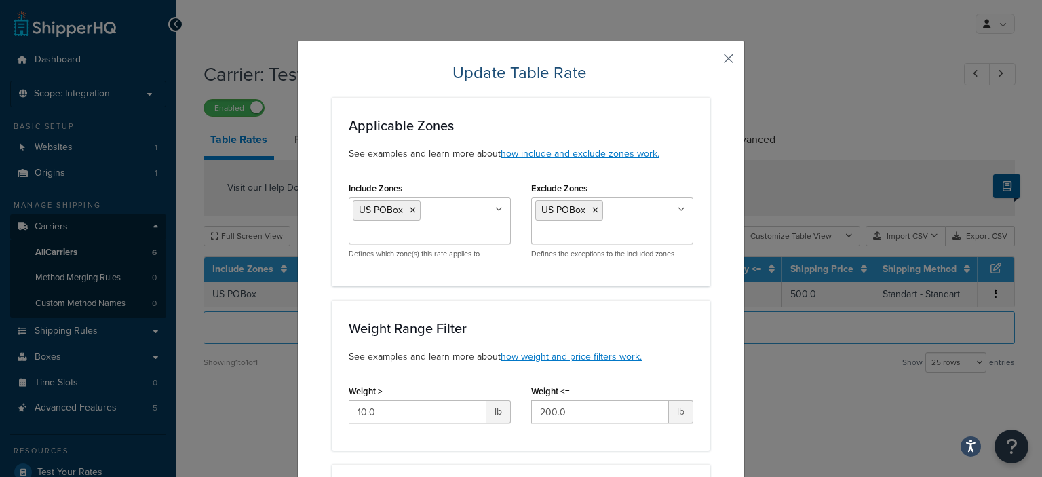
click at [710, 62] on button "button" at bounding box center [708, 63] width 3 height 3
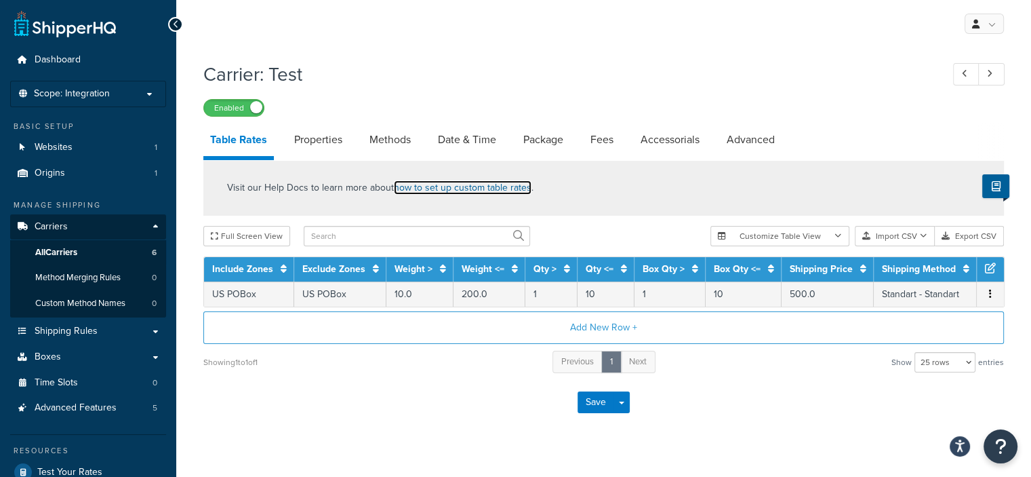
click at [481, 192] on link "how to set up custom table rates" at bounding box center [463, 187] width 138 height 14
